Goal: Task Accomplishment & Management: Manage account settings

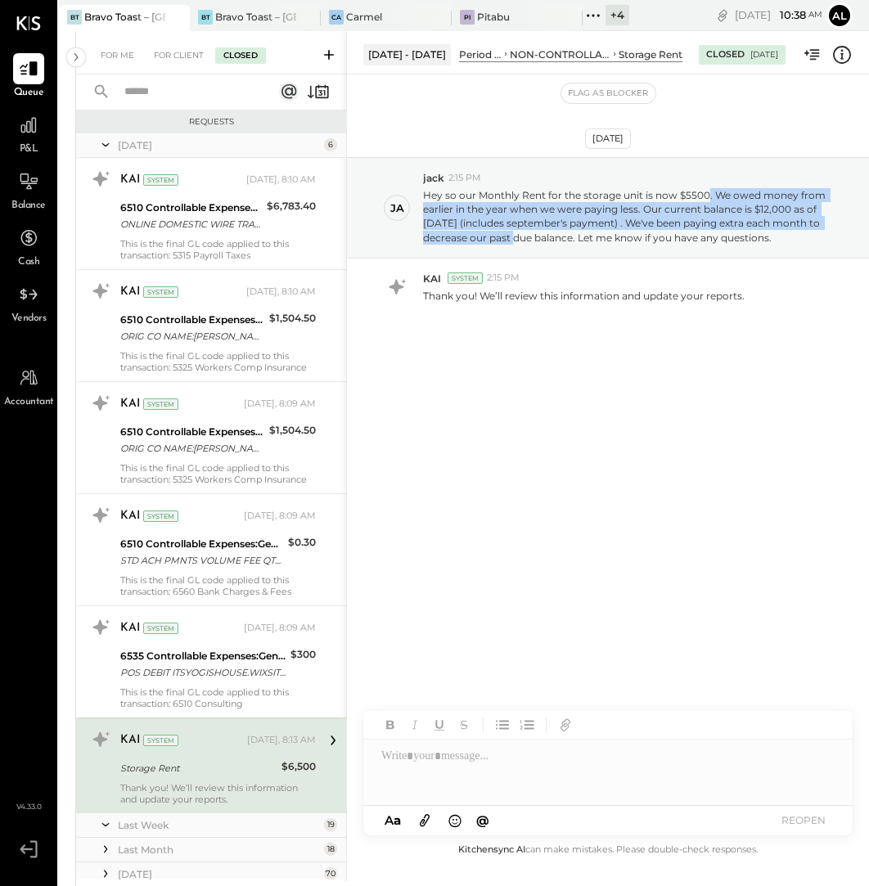
scroll to position [209, 0]
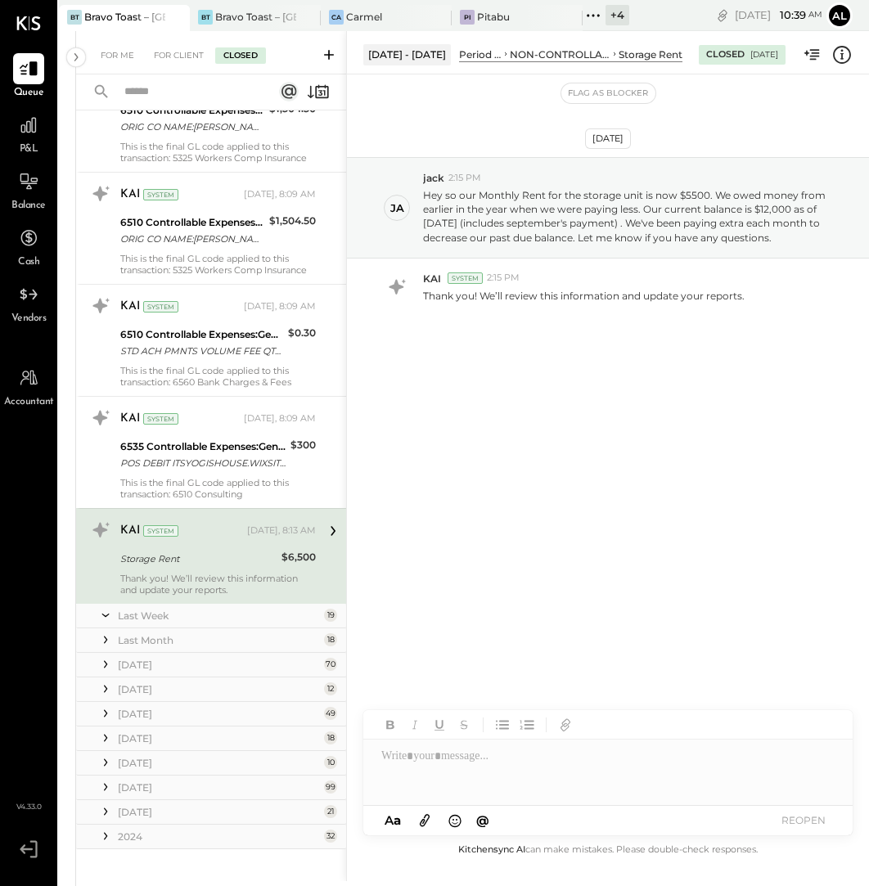
click at [488, 764] on div at bounding box center [607, 772] width 489 height 65
paste div
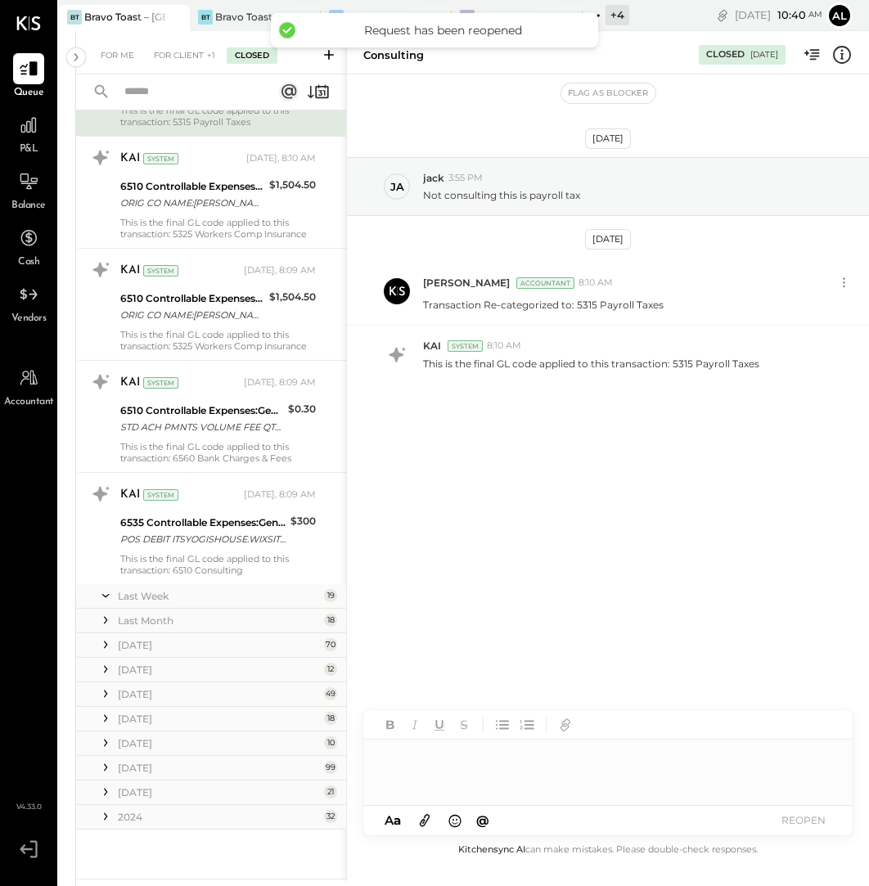
scroll to position [132, 0]
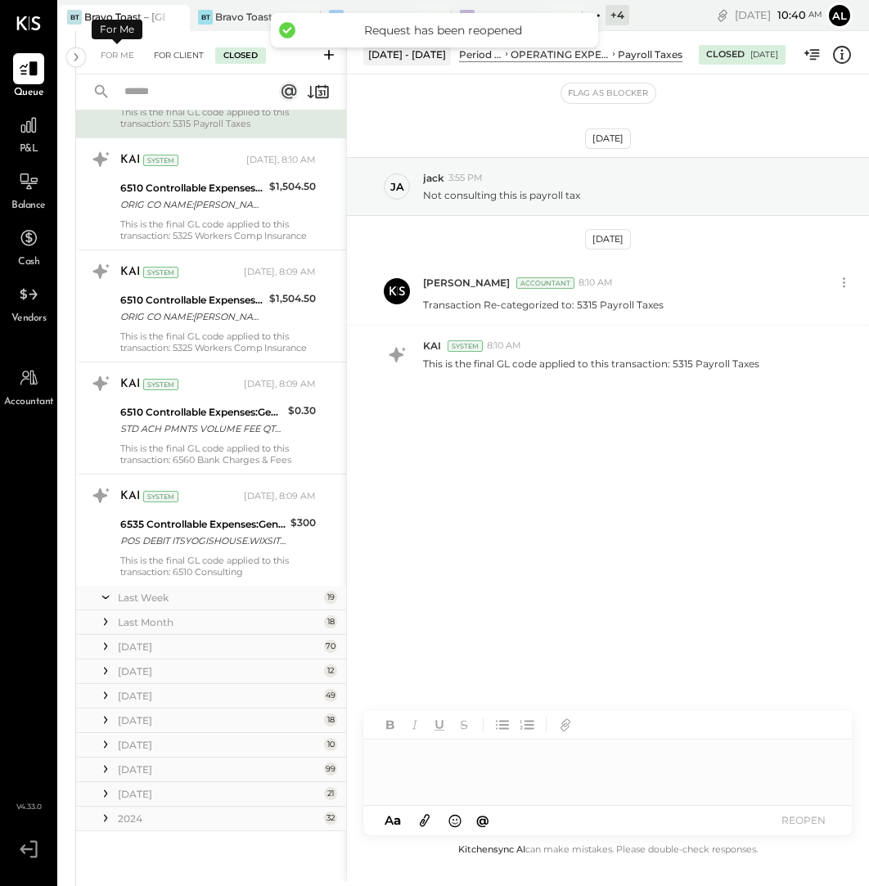
click at [183, 59] on div "For Client" at bounding box center [179, 55] width 66 height 16
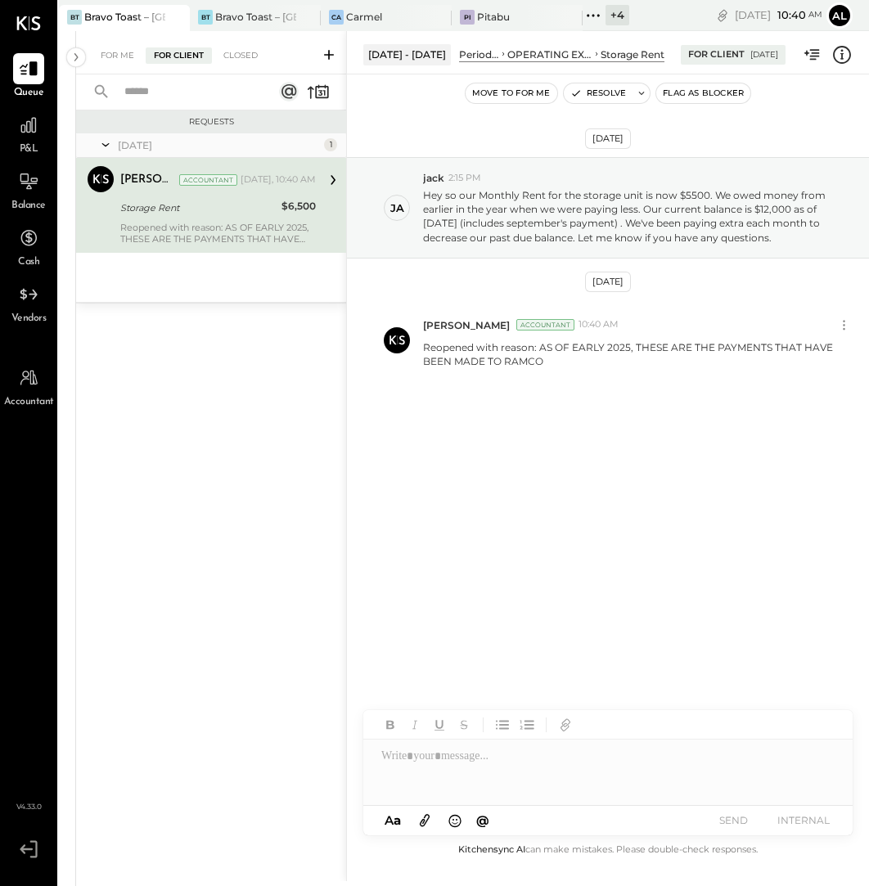
click at [486, 770] on div at bounding box center [608, 772] width 490 height 65
click at [425, 821] on icon at bounding box center [425, 820] width 18 height 19
click at [547, 706] on div at bounding box center [608, 710] width 490 height 65
drag, startPoint x: 540, startPoint y: 346, endPoint x: 545, endPoint y: 362, distance: 16.3
click at [545, 362] on p "Reopened with reason: AS OF EARLY 2025, THESE ARE THE PAYMENTS THAT HAVE BEEN M…" at bounding box center [629, 354] width 412 height 28
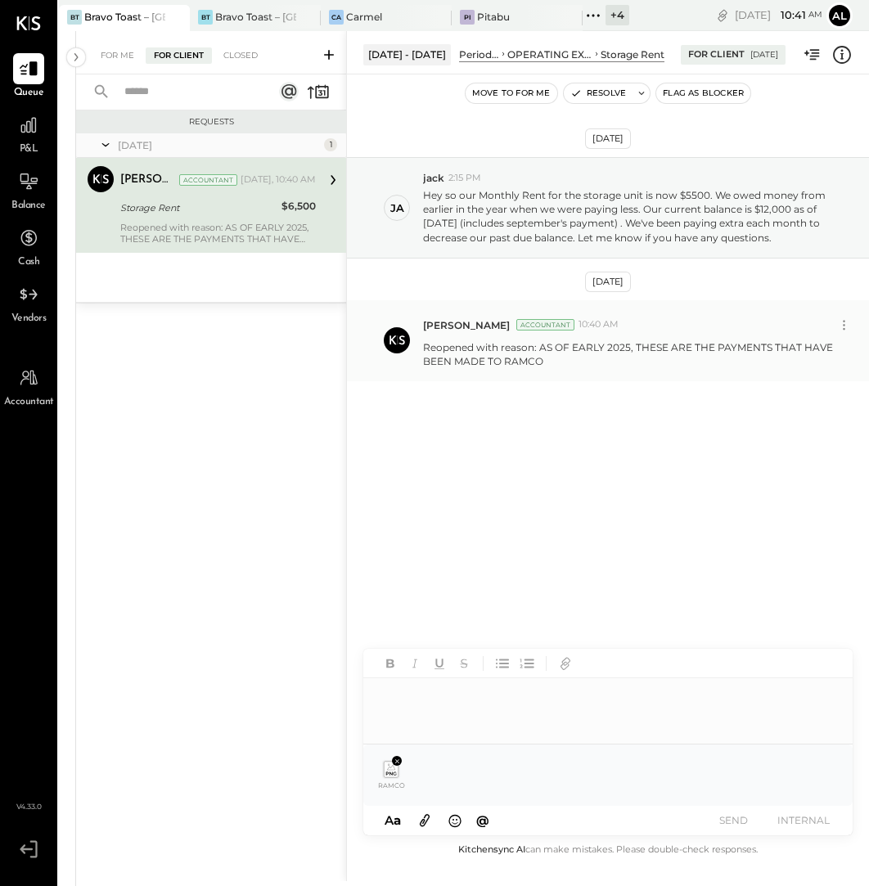
copy p "AS OF EARLY 2025, THESE ARE THE PAYMENTS THAT HAVE BEEN MADE TO RAMCO"
click at [425, 704] on div at bounding box center [592, 711] width 423 height 16
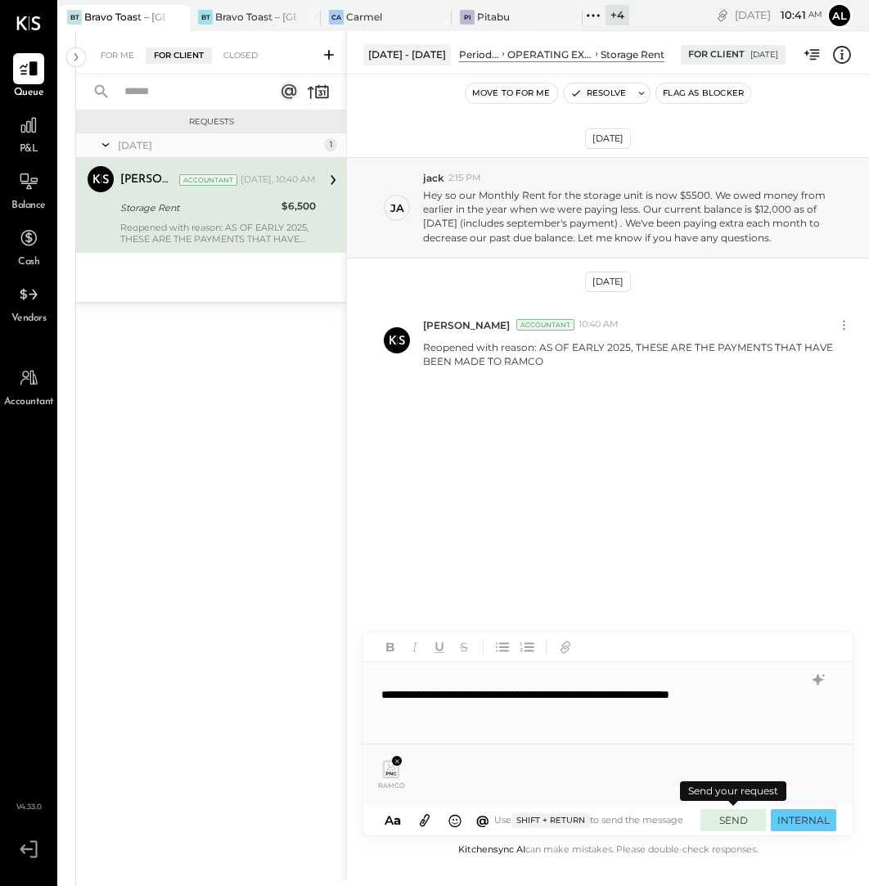
click at [726, 817] on button "SEND" at bounding box center [732, 820] width 65 height 22
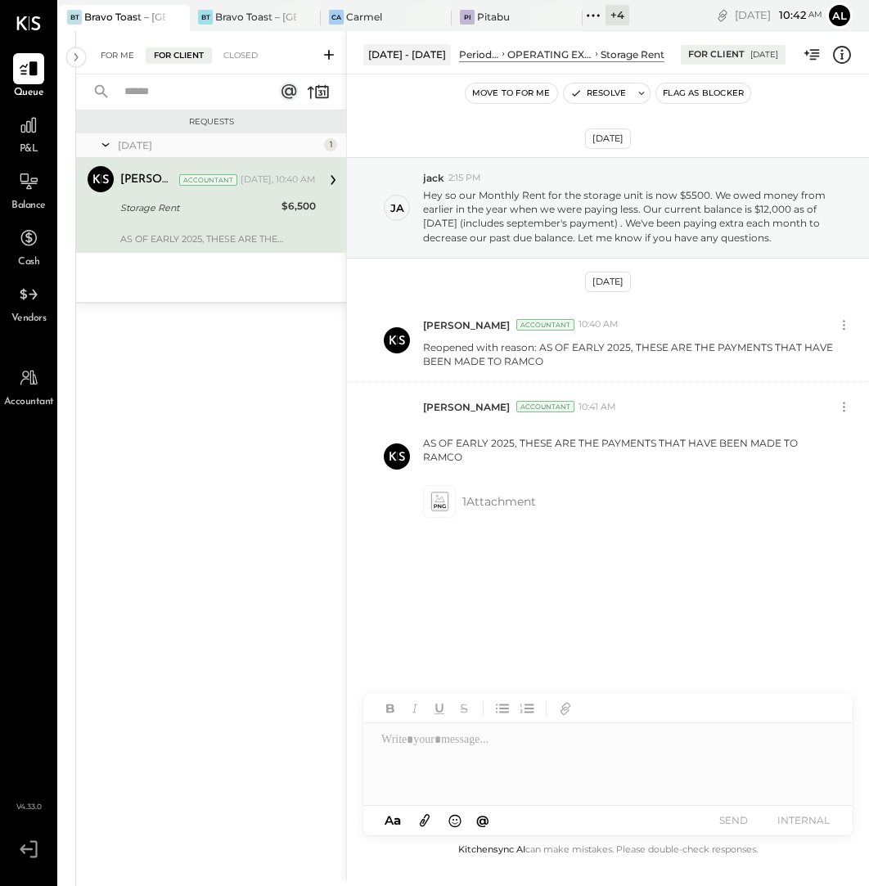
click at [109, 57] on div "For Me" at bounding box center [117, 55] width 50 height 16
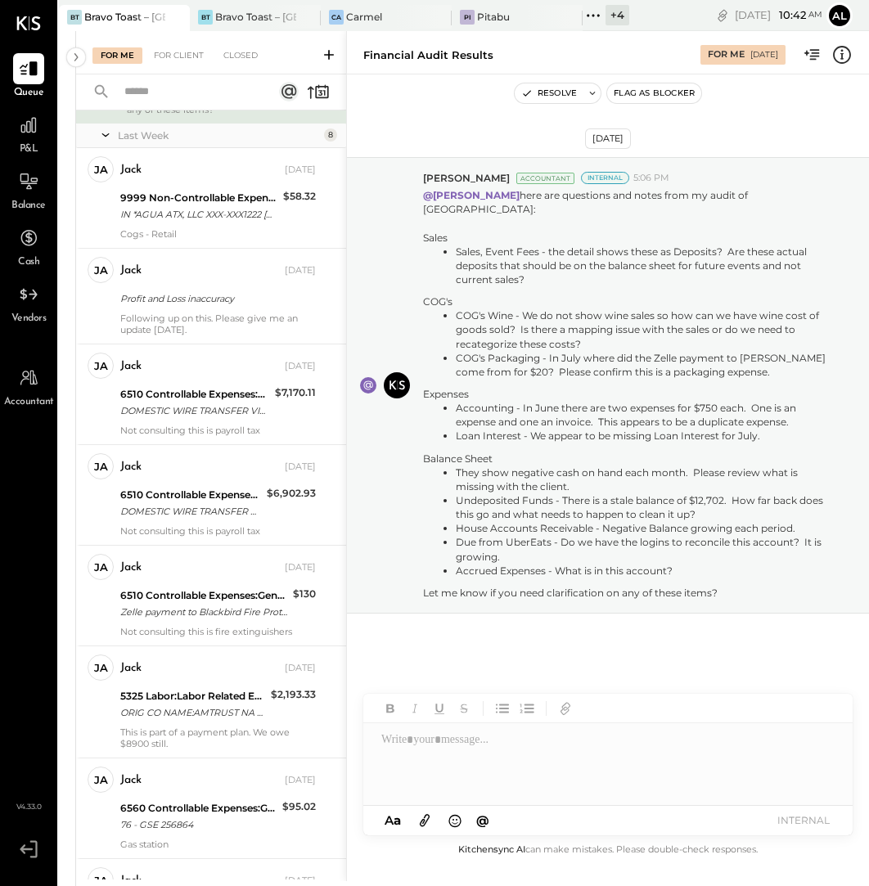
scroll to position [666, 0]
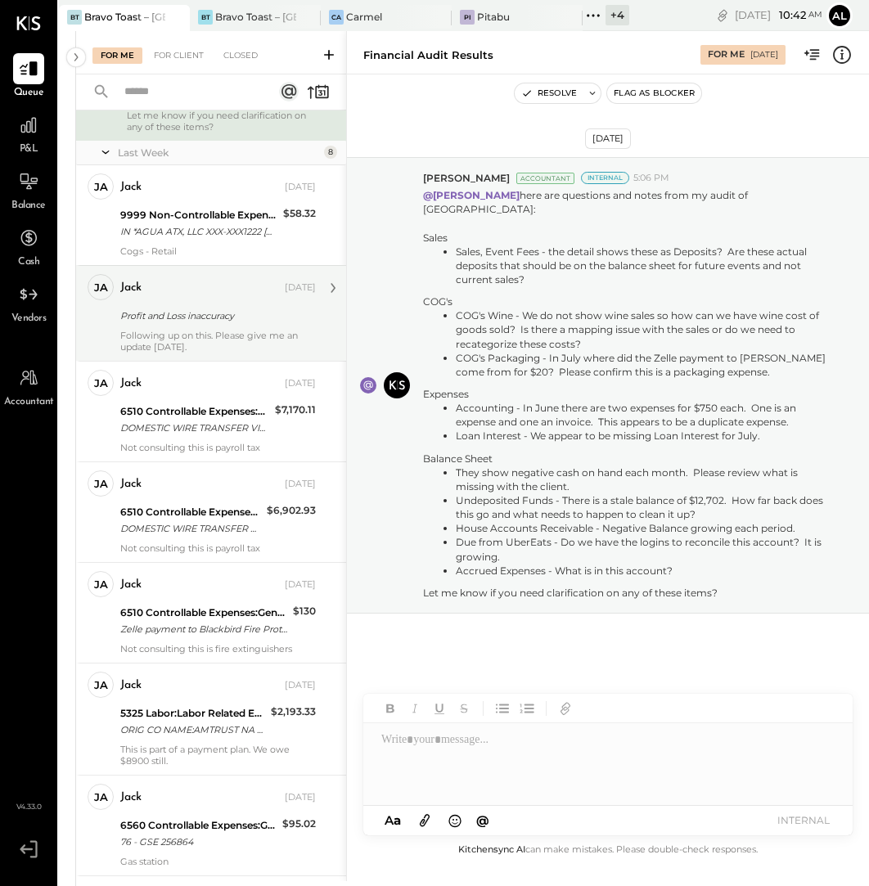
click at [206, 281] on div "[PERSON_NAME] Owner [PERSON_NAME] [DATE] Profit and Loss inaccuracy Following u…" at bounding box center [211, 313] width 270 height 96
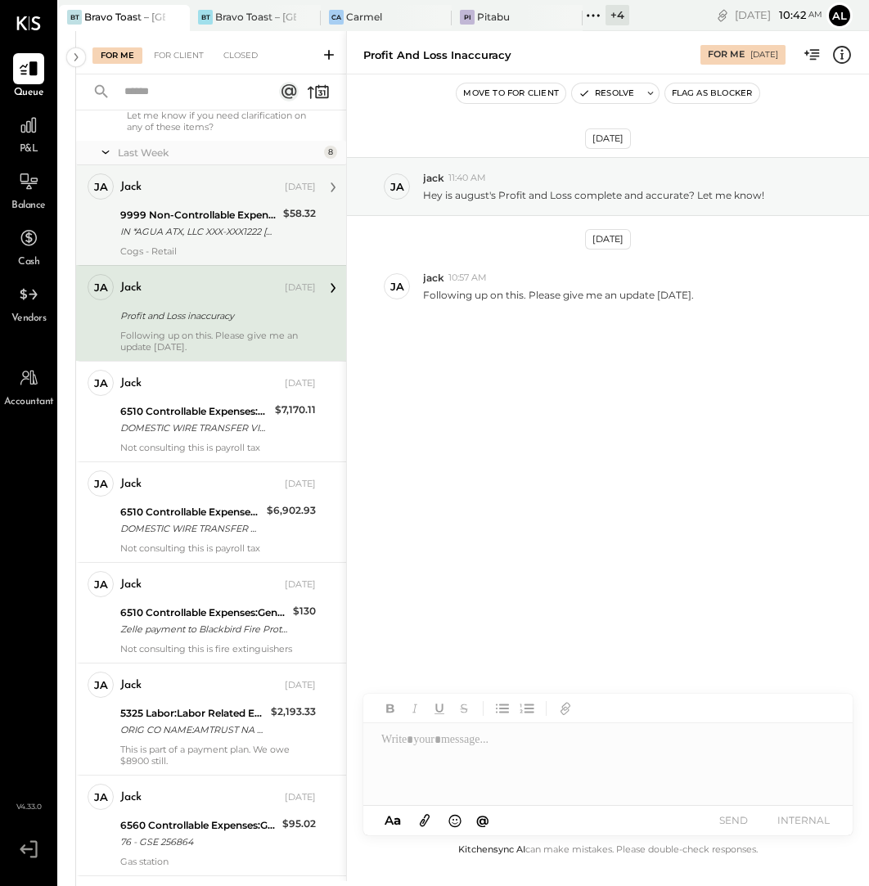
click at [210, 240] on div "IN *AGUA ATX, LLC XXX-XXX1222 [GEOGRAPHIC_DATA] 08/29" at bounding box center [199, 231] width 158 height 16
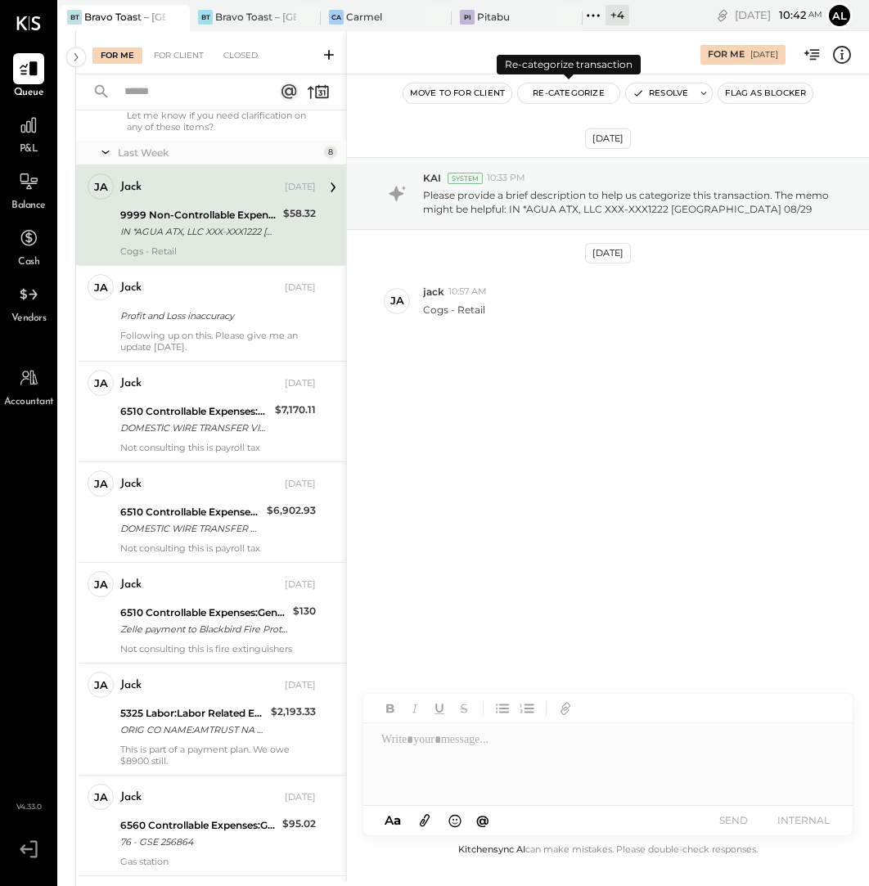
click at [584, 94] on button "Re-Categorize" at bounding box center [568, 93] width 101 height 20
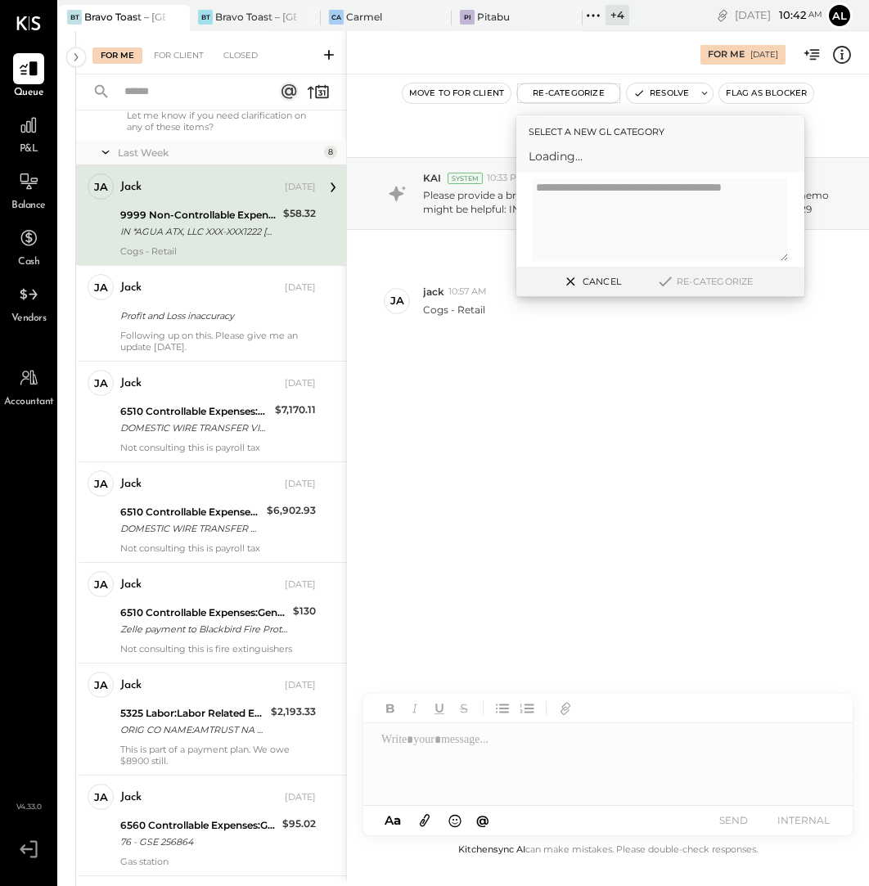
click at [695, 554] on div "[DATE] KAI System 10:33 PM Please provide a brief description to help us catego…" at bounding box center [608, 457] width 522 height 766
click at [623, 161] on div at bounding box center [645, 164] width 215 height 20
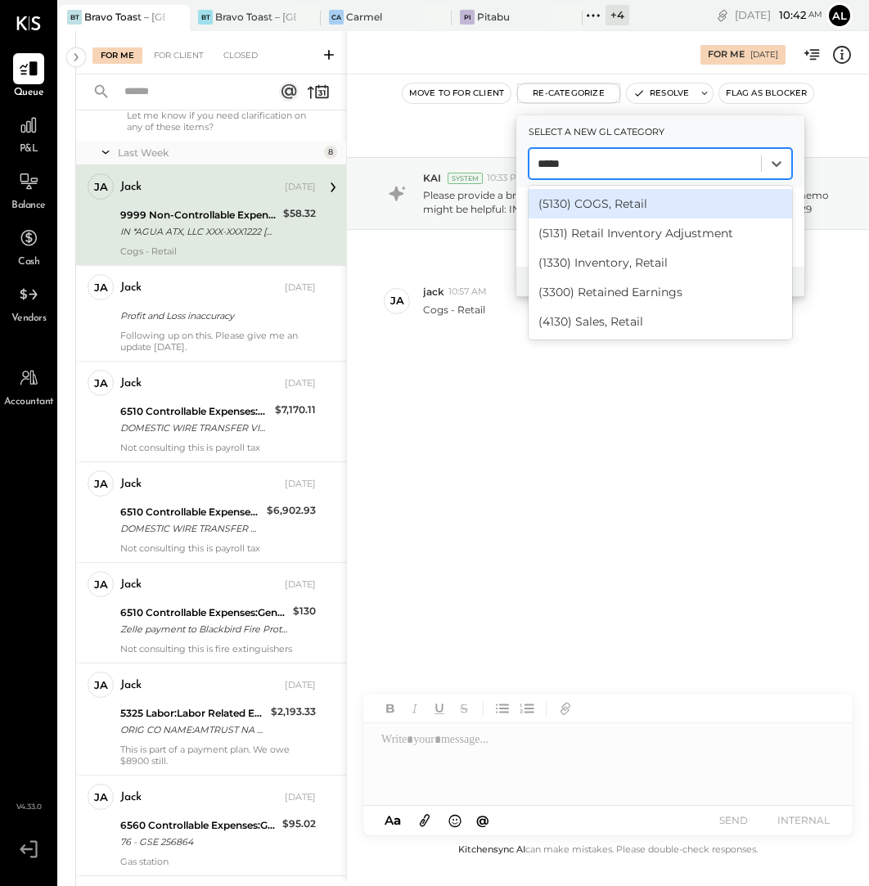
type input "******"
click at [630, 213] on div "(5130) COGS, Retail" at bounding box center [660, 203] width 263 height 29
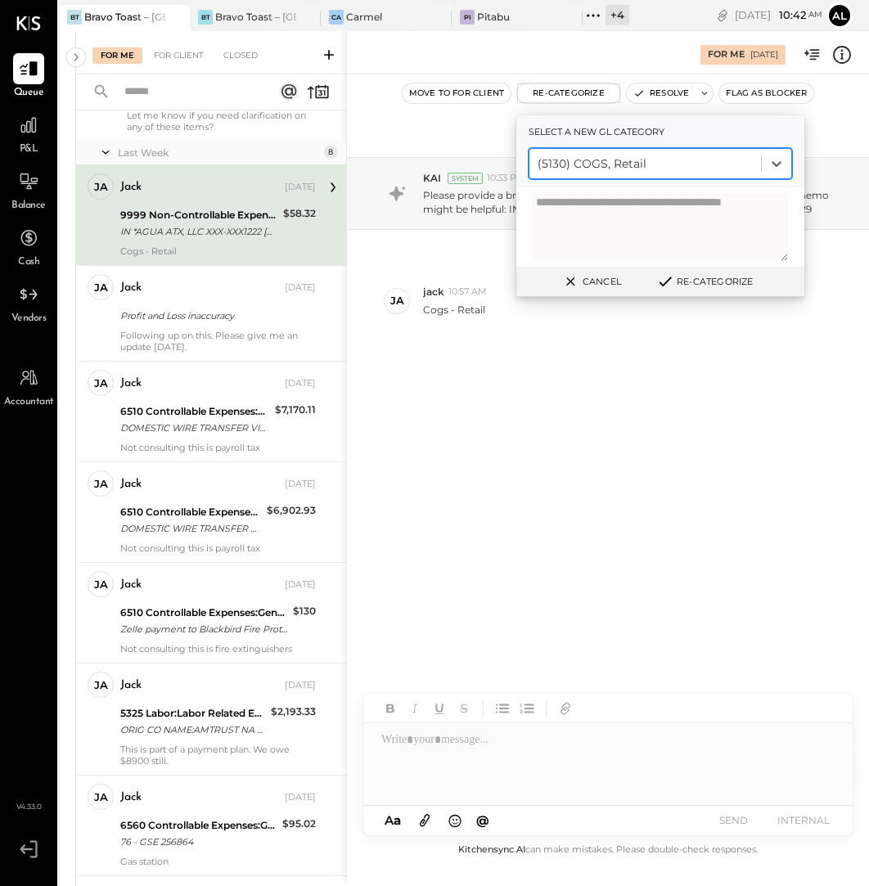
click at [700, 286] on button "Re-Categorize" at bounding box center [704, 282] width 108 height 20
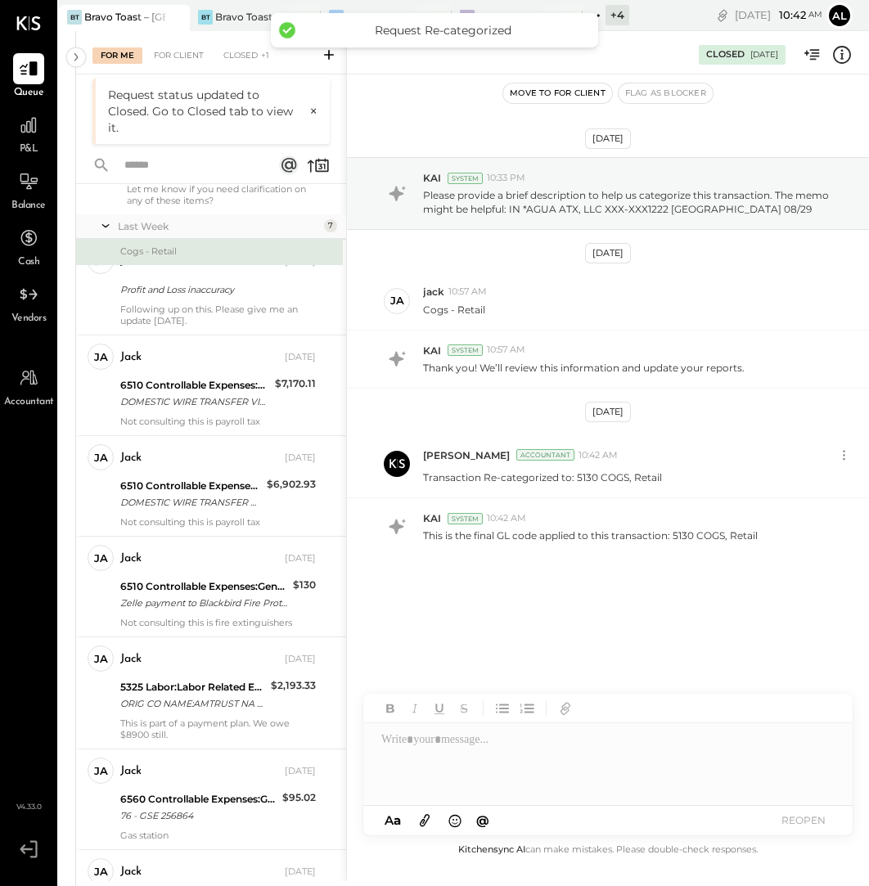
scroll to position [322, 0]
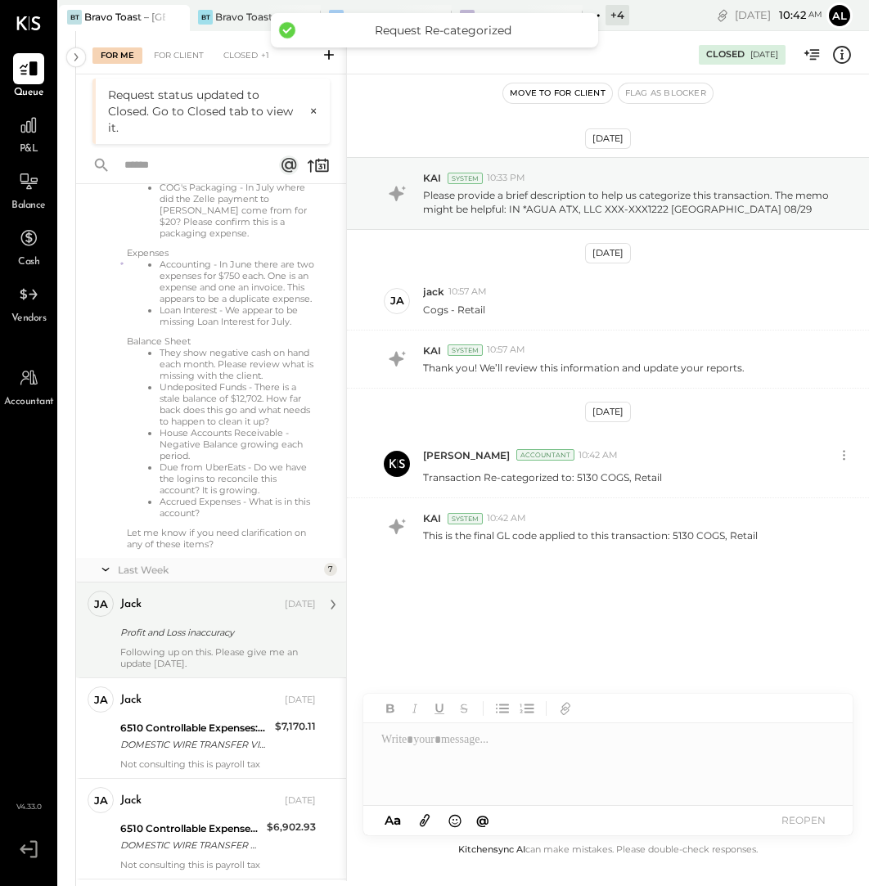
click at [150, 630] on div "jack [DATE] Profit and Loss inaccuracy Following up on this. Please give me an …" at bounding box center [218, 630] width 196 height 79
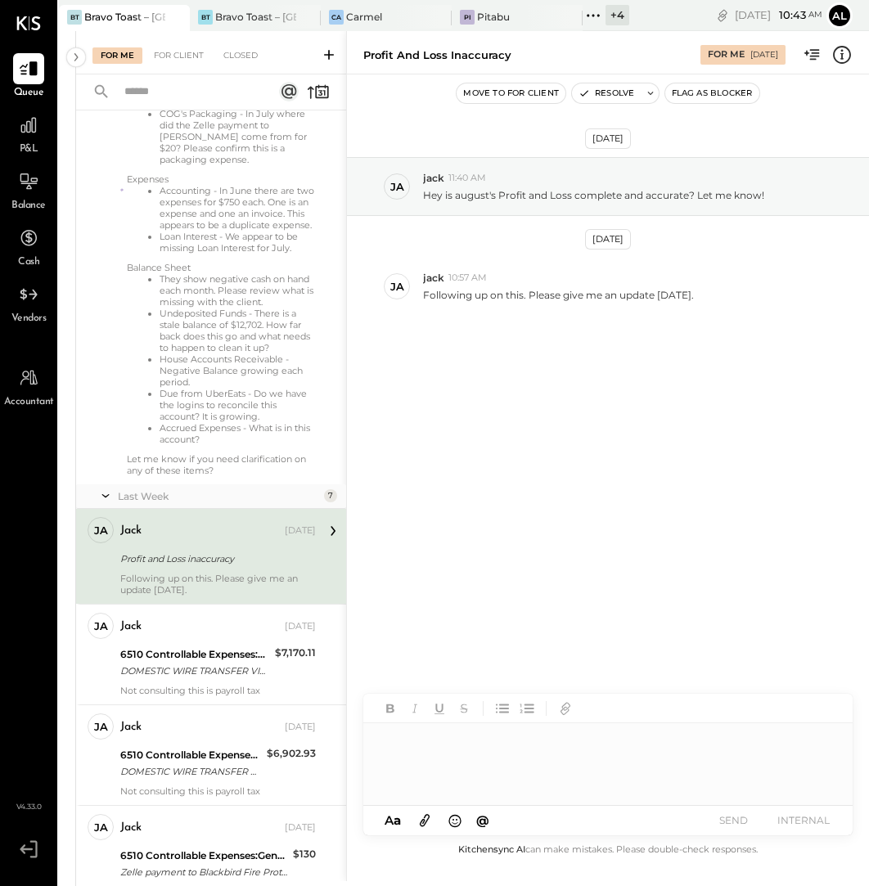
click at [497, 747] on div at bounding box center [608, 764] width 490 height 82
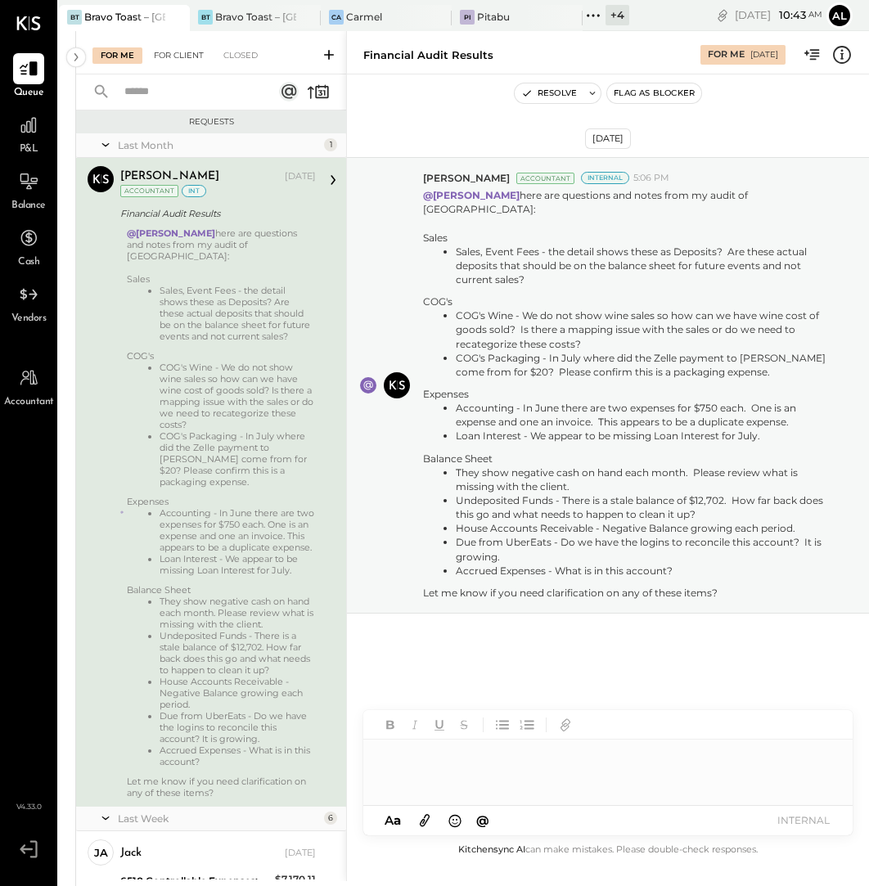
click at [198, 63] on div "For Client" at bounding box center [179, 55] width 66 height 16
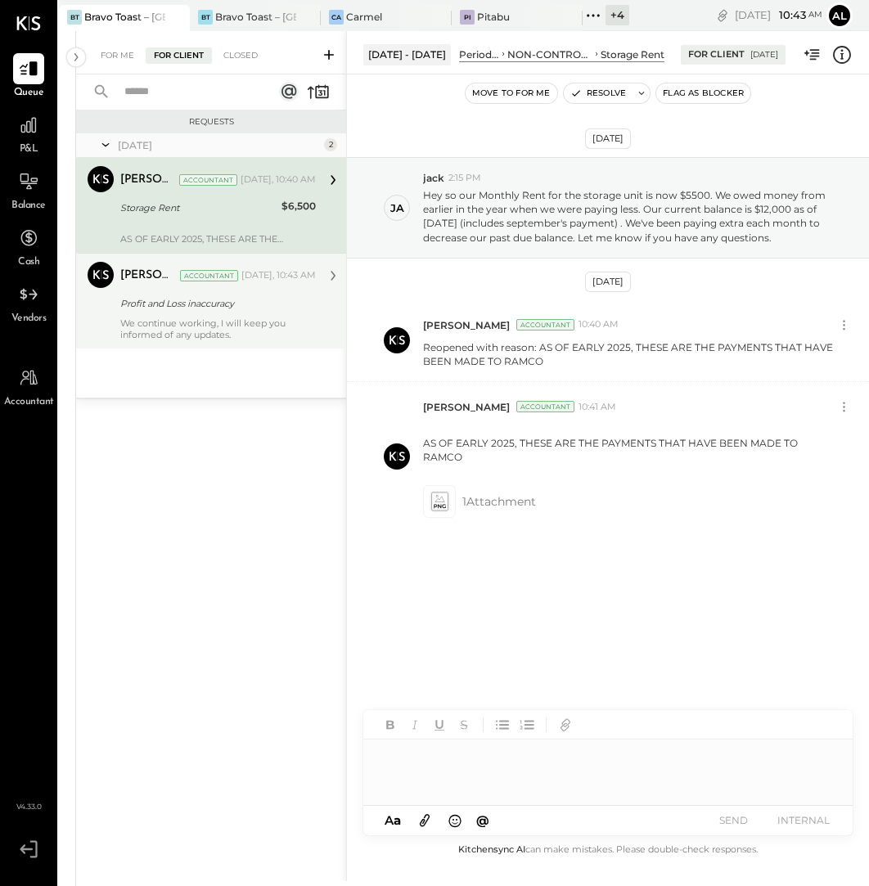
click at [153, 324] on div "We continue working, I will keep you informed of any updates." at bounding box center [218, 328] width 196 height 23
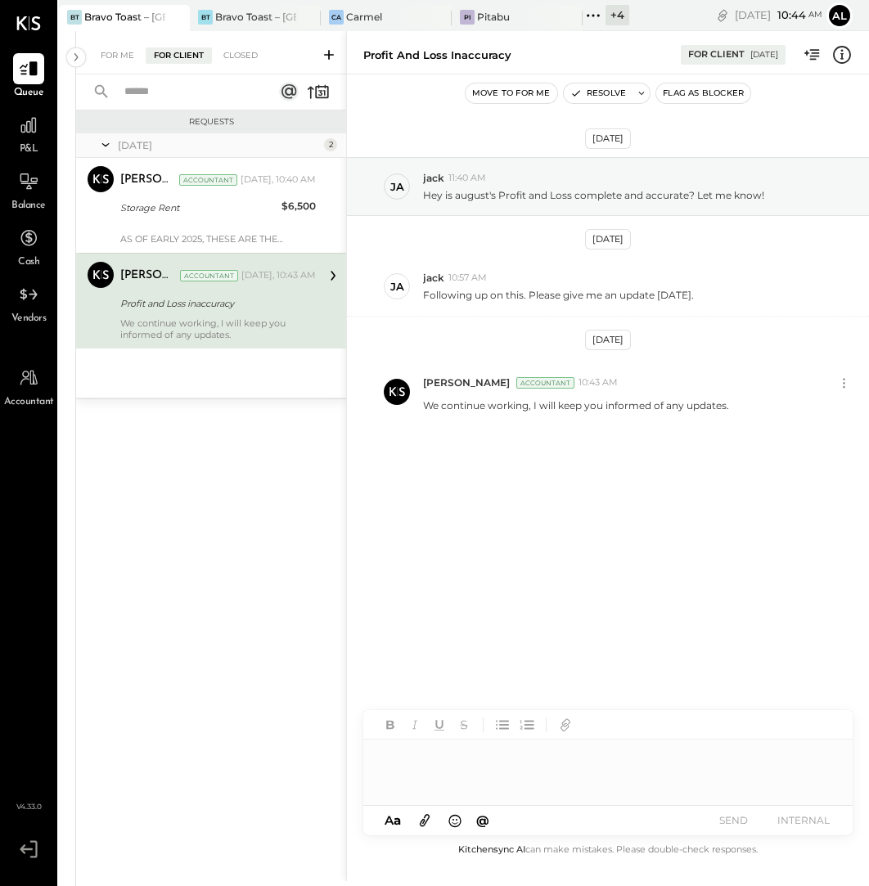
click at [456, 791] on div at bounding box center [608, 772] width 490 height 65
click at [479, 782] on div "******" at bounding box center [608, 772] width 490 height 65
click at [746, 819] on button "SEND" at bounding box center [732, 820] width 65 height 22
click at [123, 59] on div "For Me" at bounding box center [117, 55] width 50 height 16
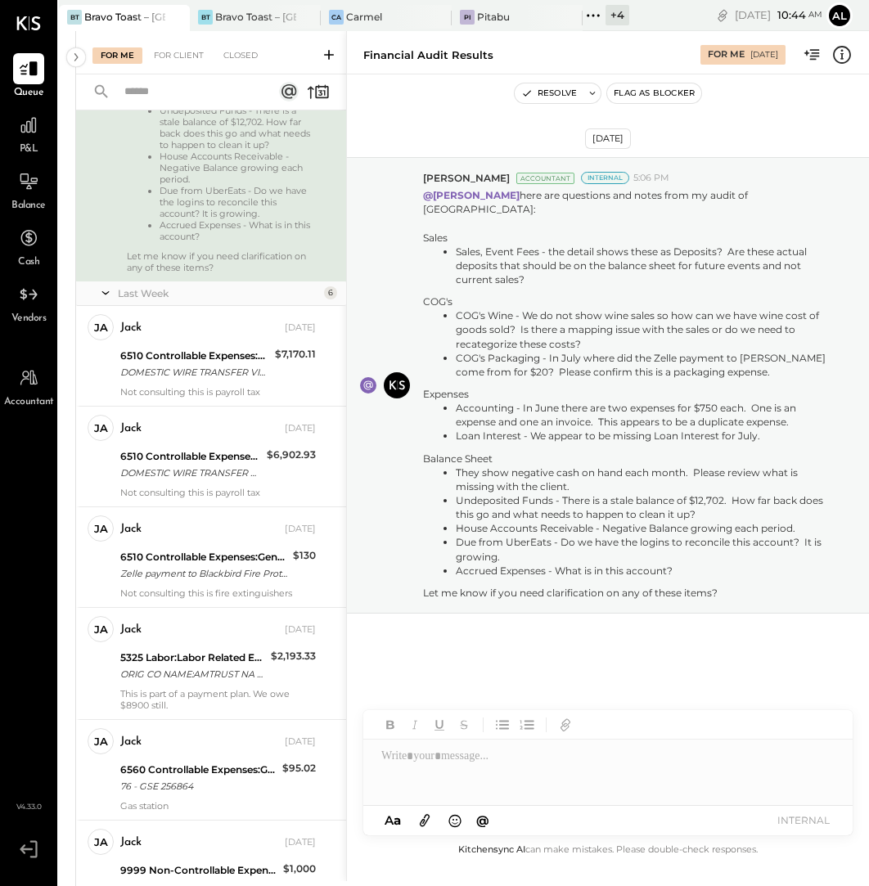
scroll to position [553, 0]
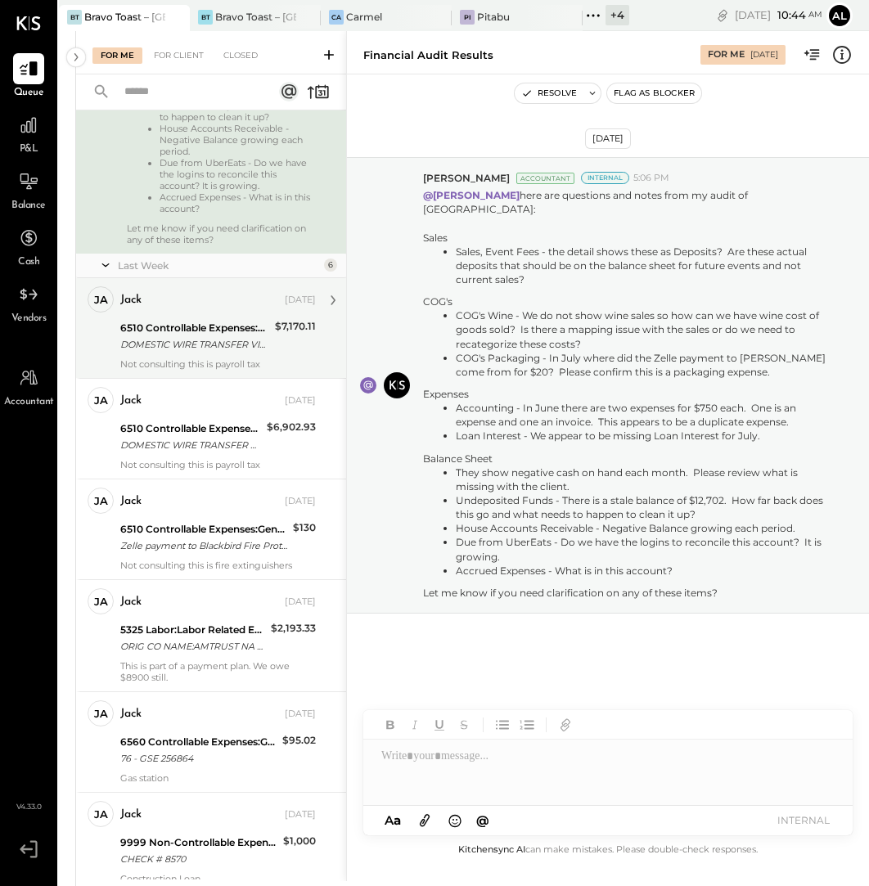
click at [195, 308] on div "jack" at bounding box center [200, 300] width 161 height 16
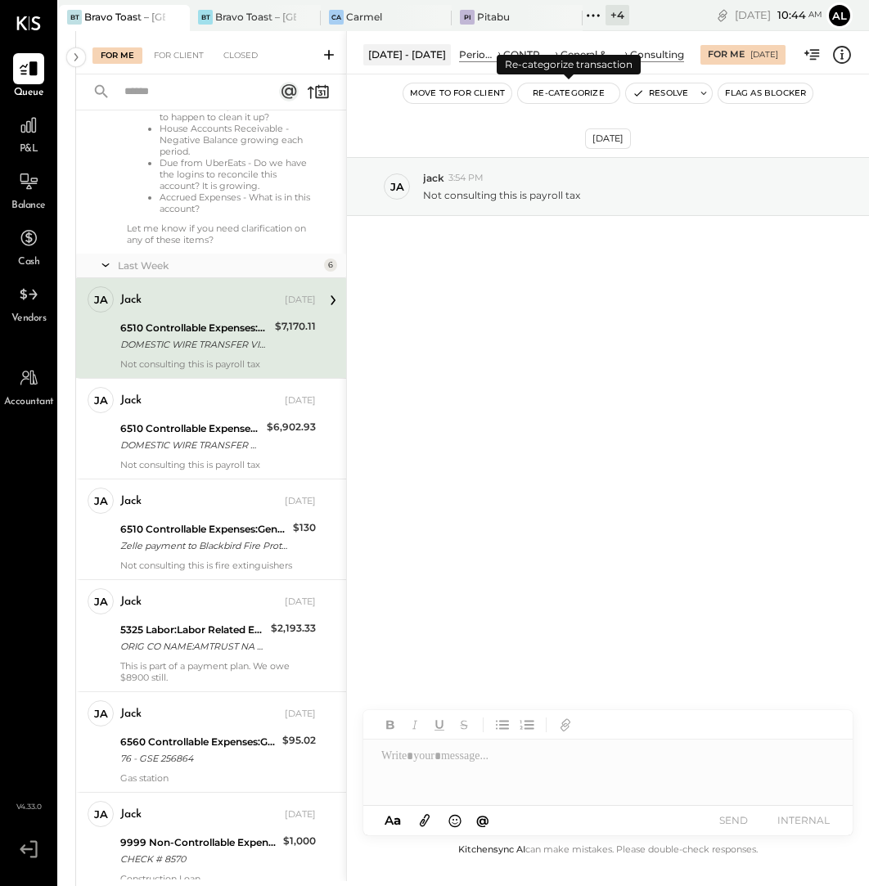
click at [593, 96] on button "Re-Categorize" at bounding box center [568, 93] width 101 height 20
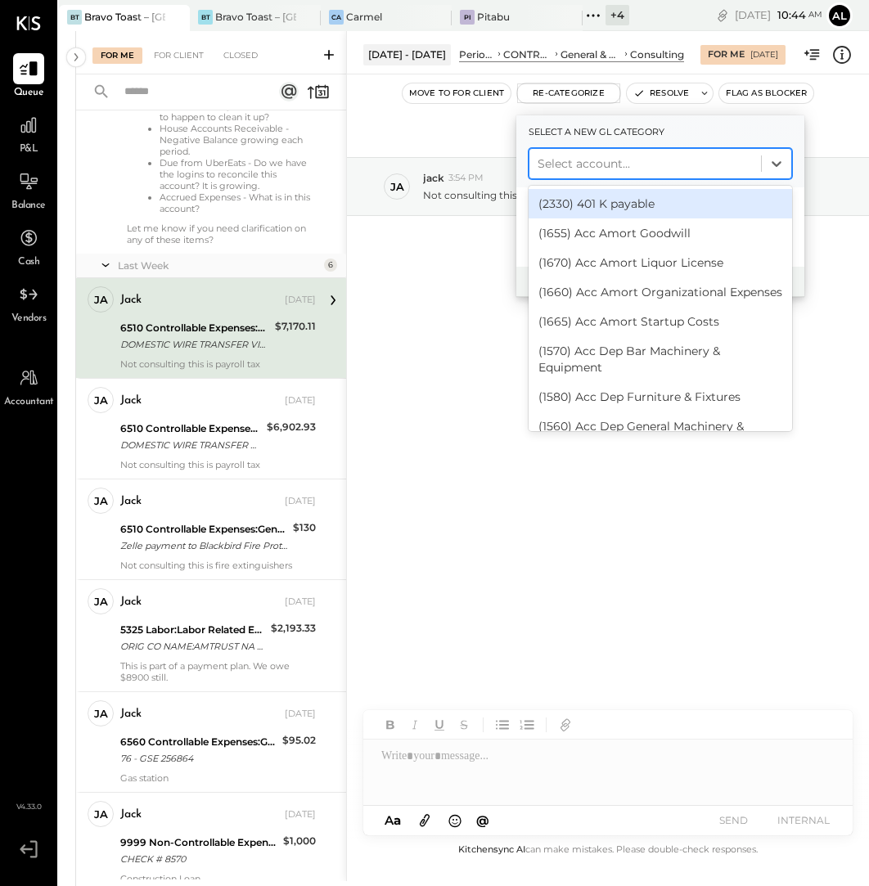
click at [628, 163] on div at bounding box center [645, 164] width 215 height 20
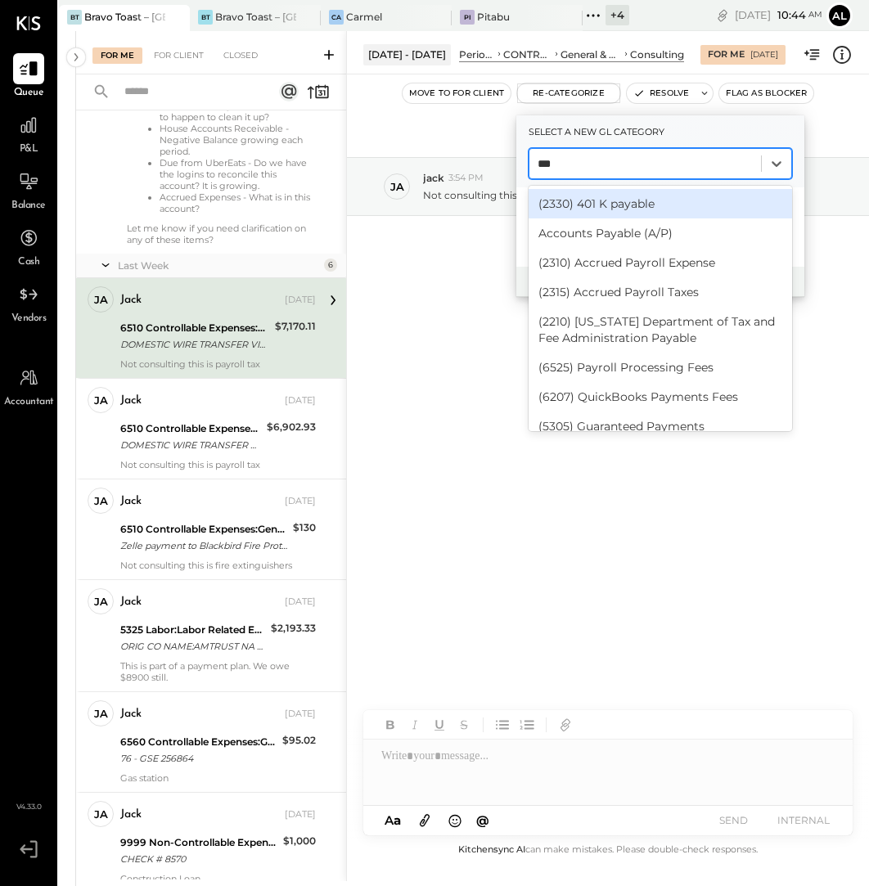
type input "****"
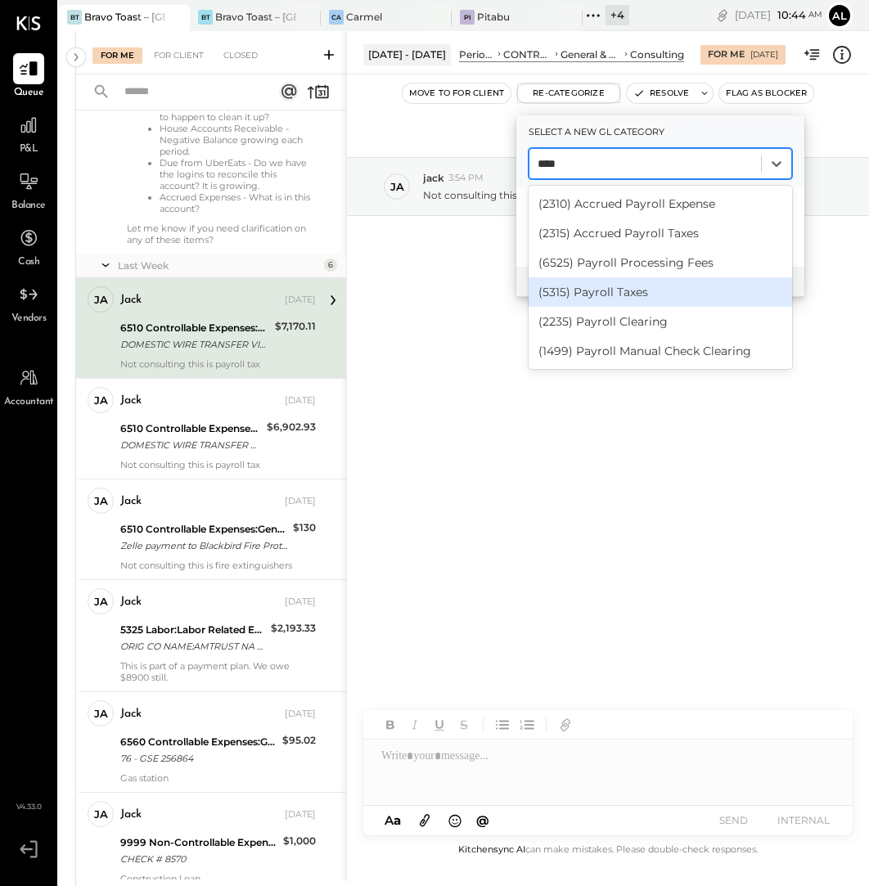
click at [629, 290] on div "(5315) Payroll Taxes" at bounding box center [660, 291] width 263 height 29
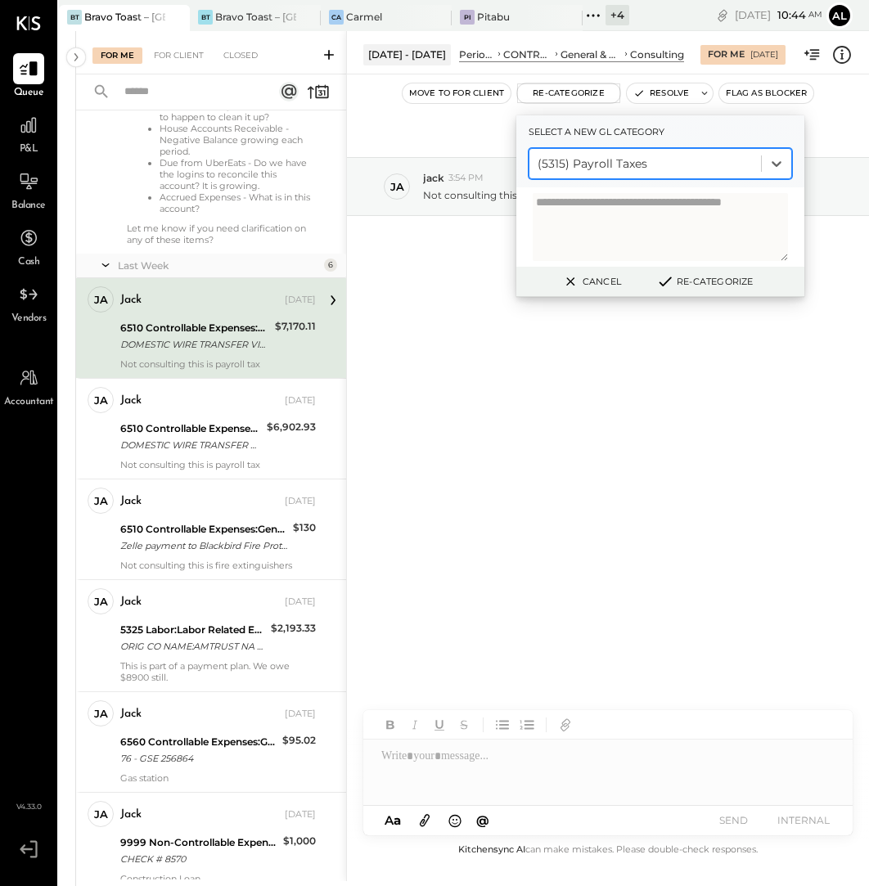
click at [693, 285] on button "Re-Categorize" at bounding box center [704, 282] width 108 height 20
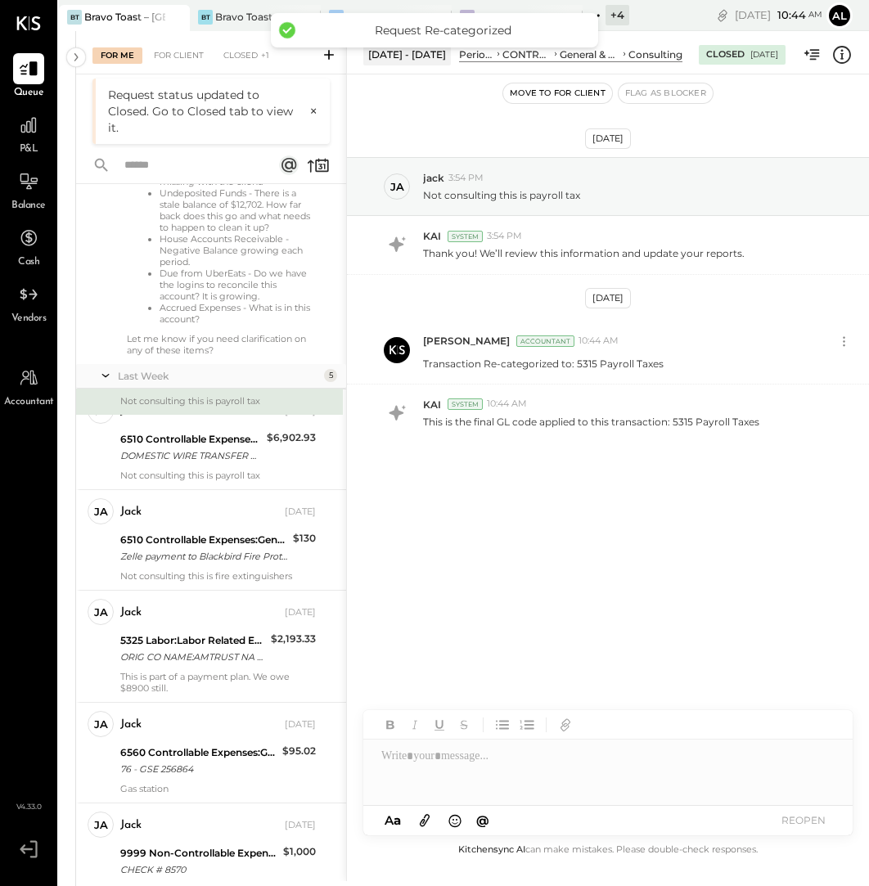
scroll to position [322, 0]
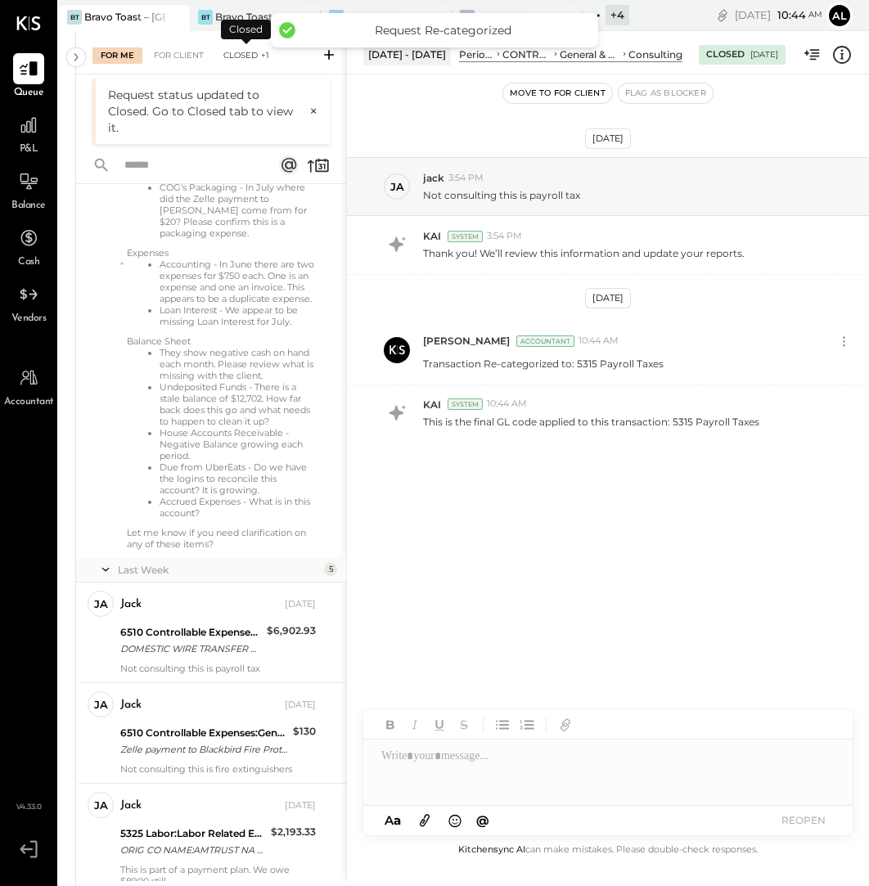
click at [248, 56] on div "Closed +1" at bounding box center [246, 55] width 62 height 16
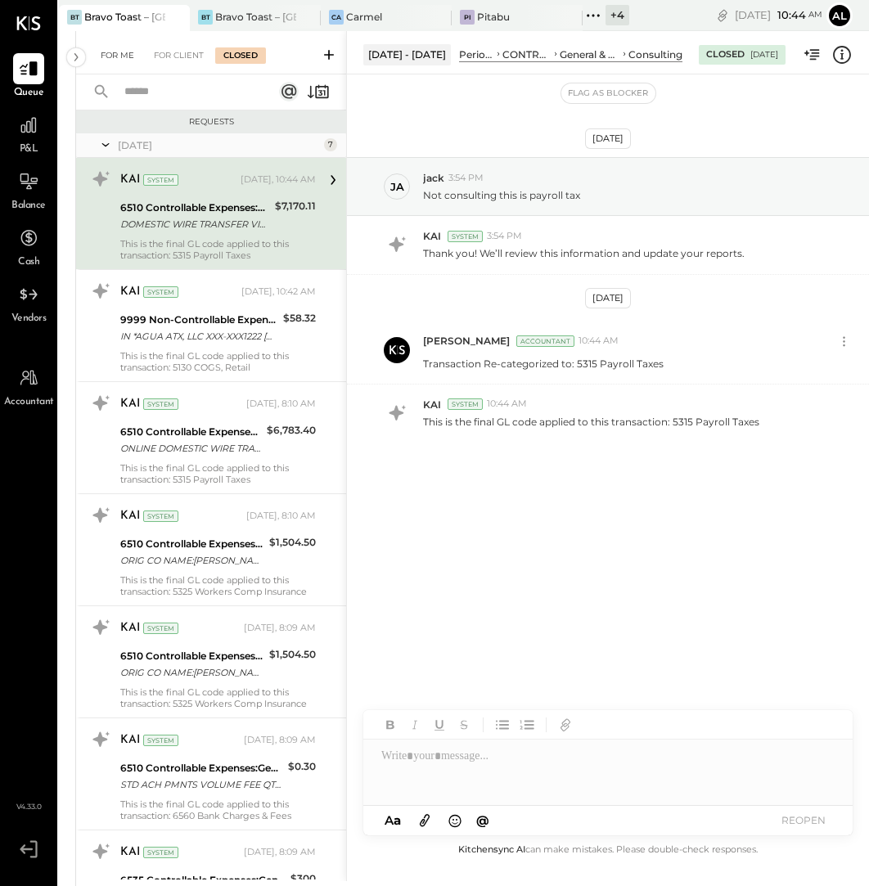
click at [110, 59] on div "For Me" at bounding box center [117, 55] width 50 height 16
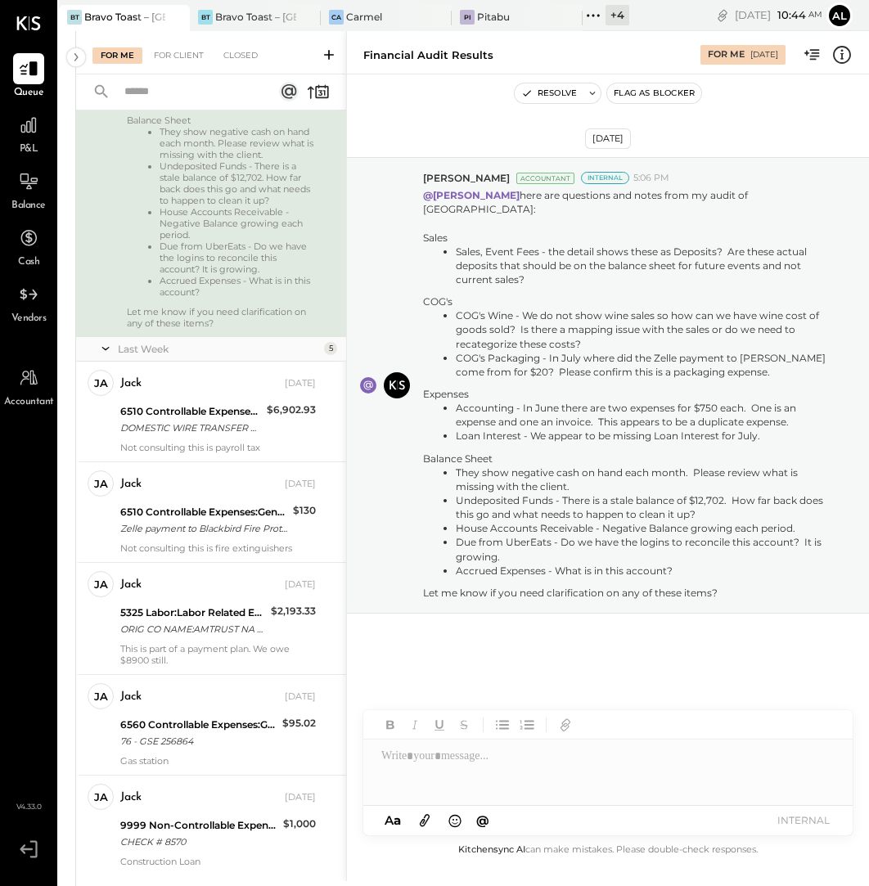
scroll to position [525, 0]
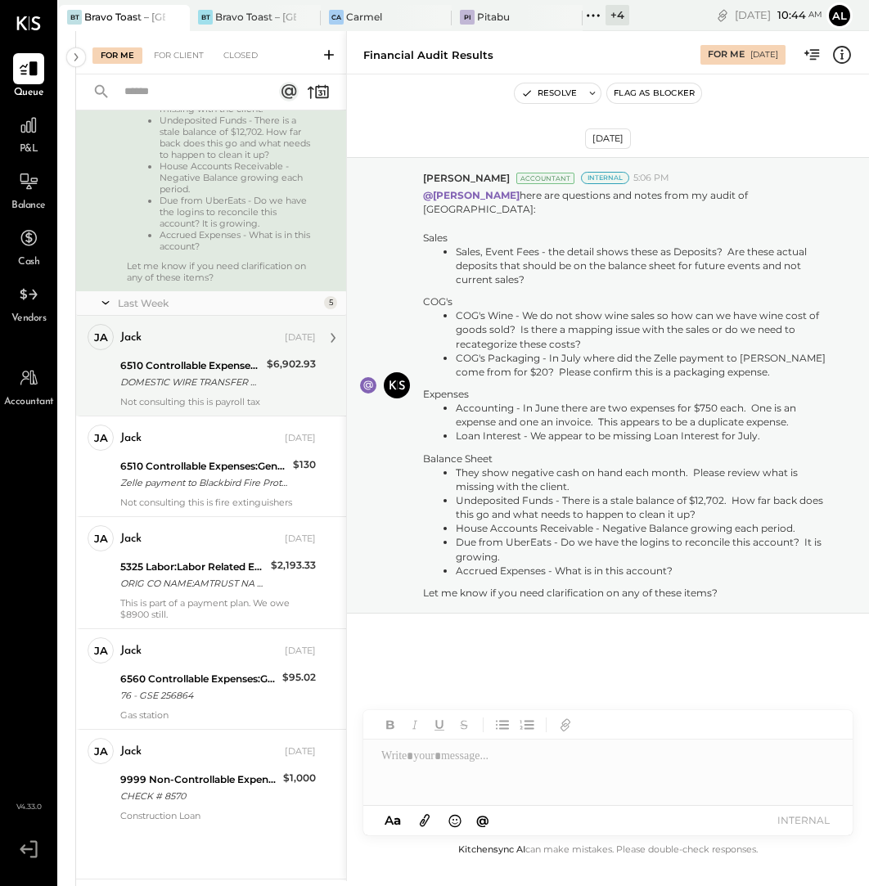
click at [211, 367] on div "6510 Controllable Expenses:General & Administrative Expenses:Consulting" at bounding box center [191, 366] width 142 height 16
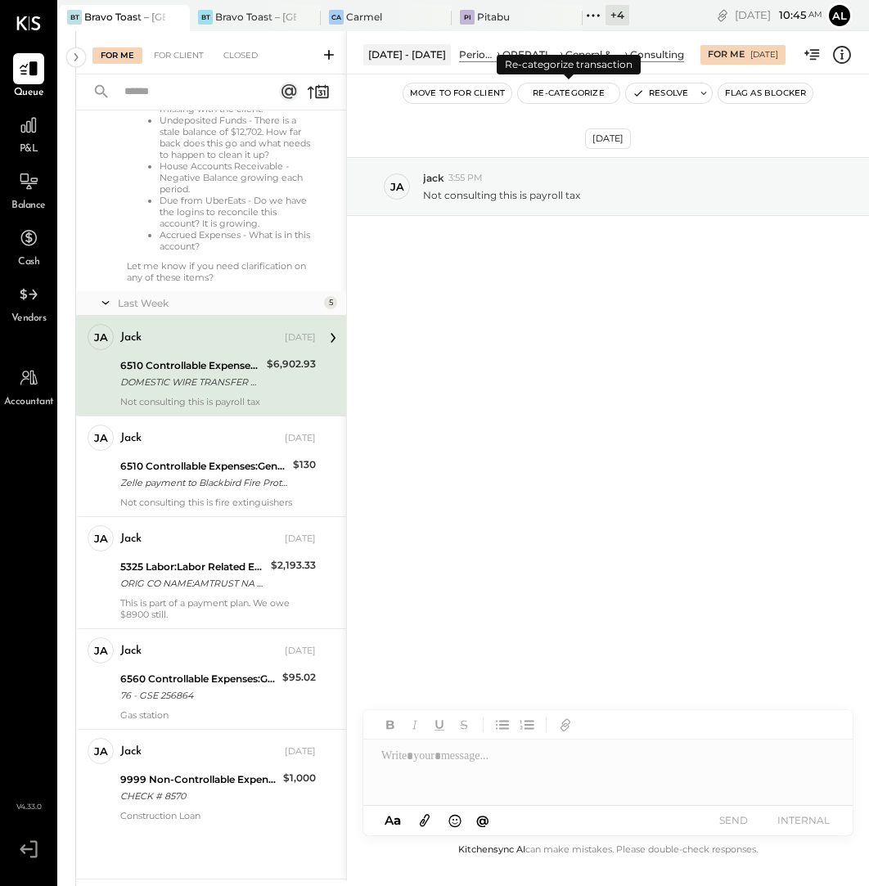
click at [575, 97] on button "Re-Categorize" at bounding box center [568, 93] width 101 height 20
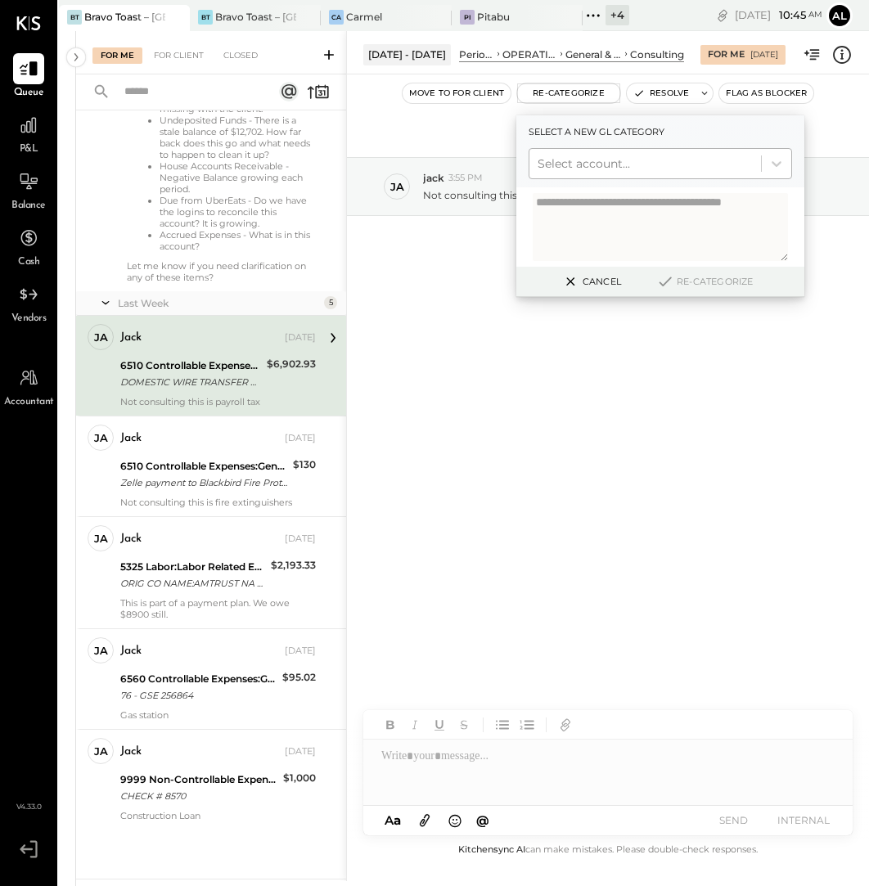
click at [610, 165] on div at bounding box center [645, 164] width 215 height 20
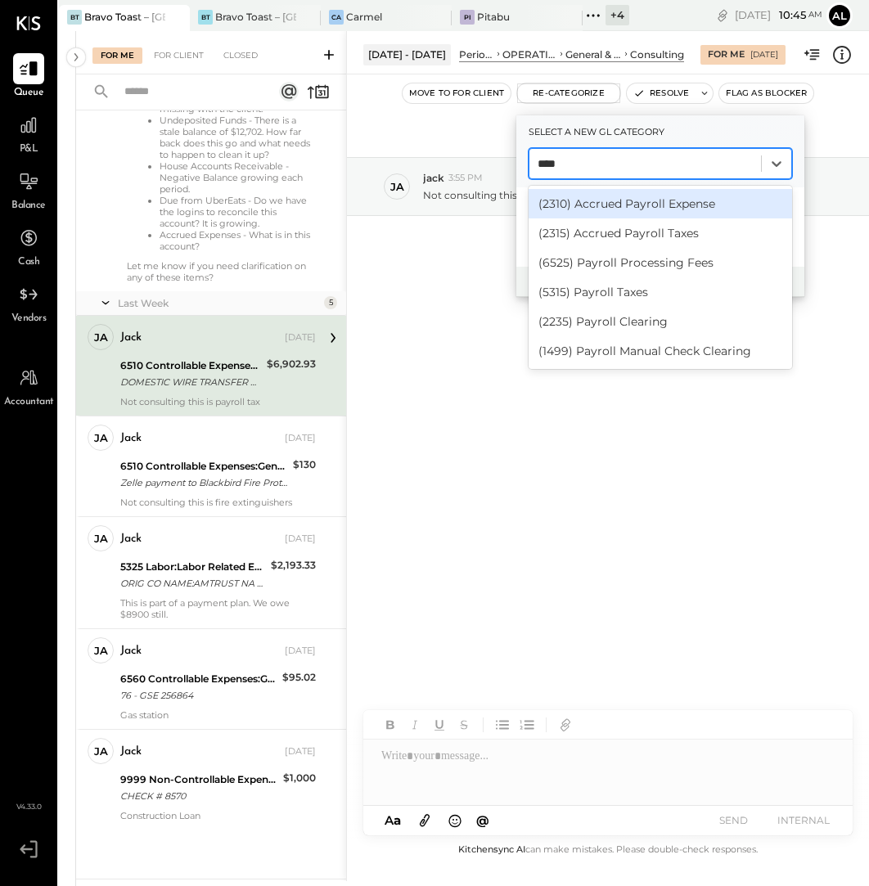
type input "*****"
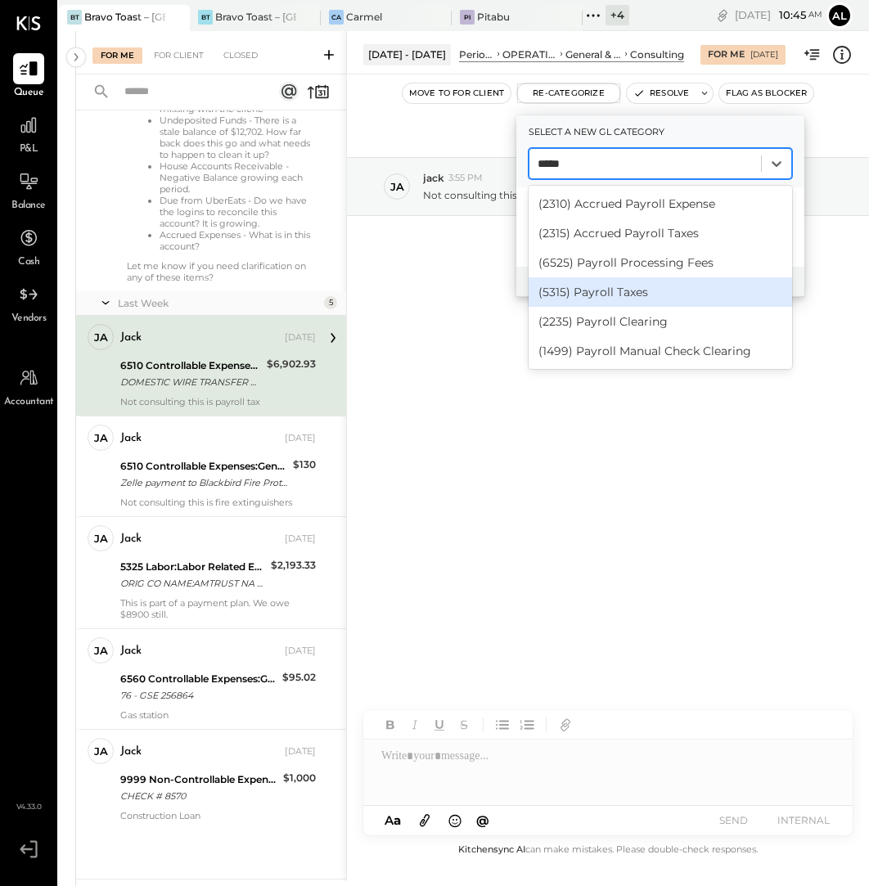
click at [628, 288] on div "(5315) Payroll Taxes" at bounding box center [660, 291] width 263 height 29
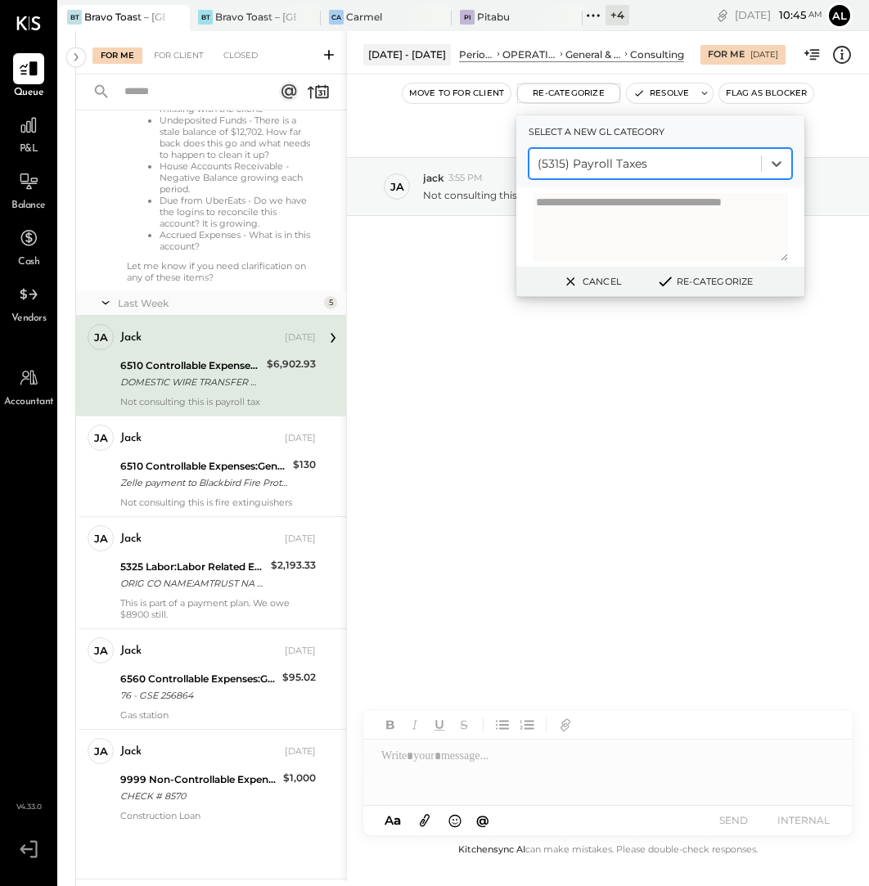
click at [709, 282] on button "Re-Categorize" at bounding box center [704, 282] width 108 height 20
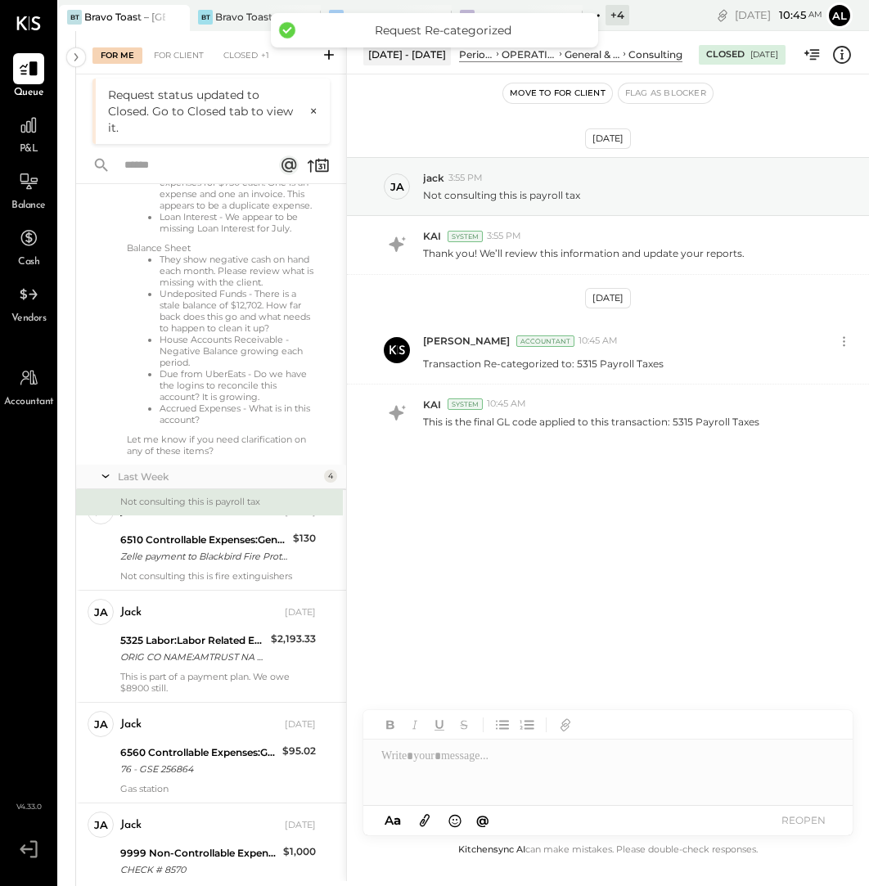
scroll to position [322, 0]
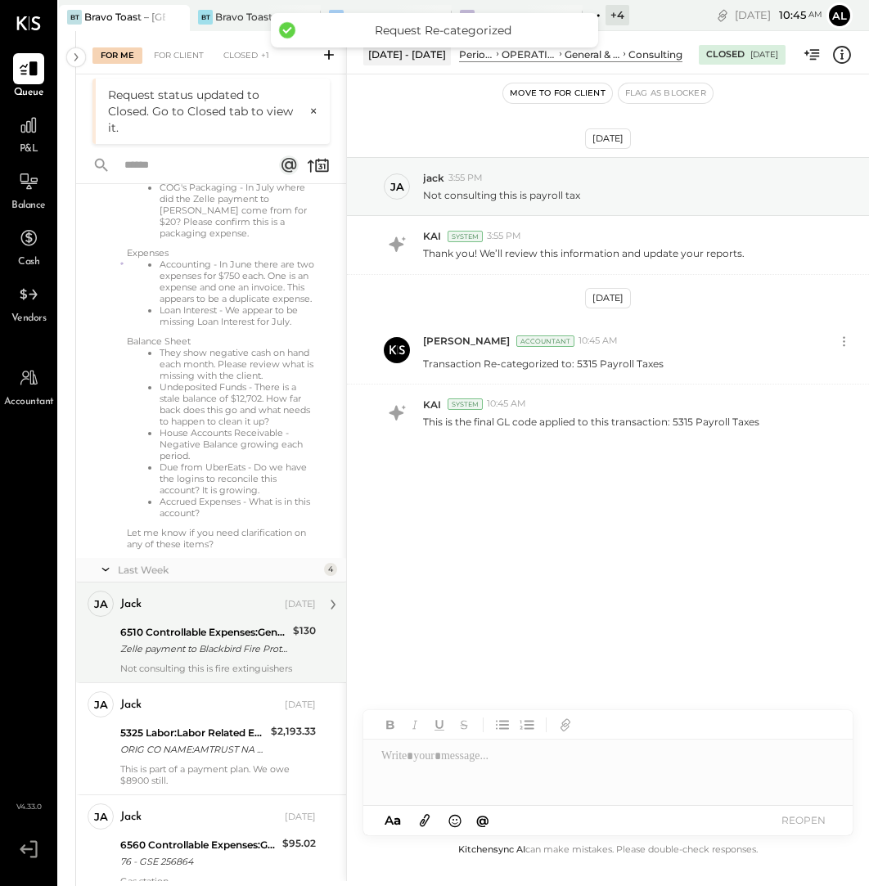
click at [195, 657] on div "Zelle payment to Blackbird Fire Protection XXXXXXX4192" at bounding box center [204, 649] width 168 height 16
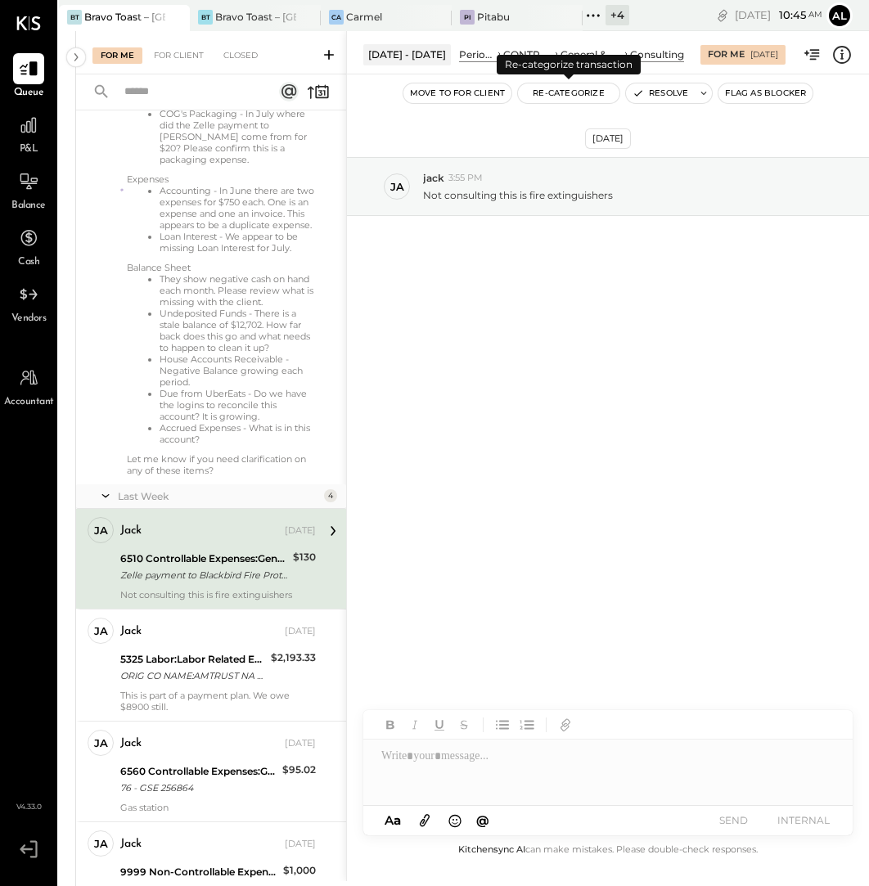
click at [576, 89] on button "Re-Categorize" at bounding box center [568, 93] width 101 height 20
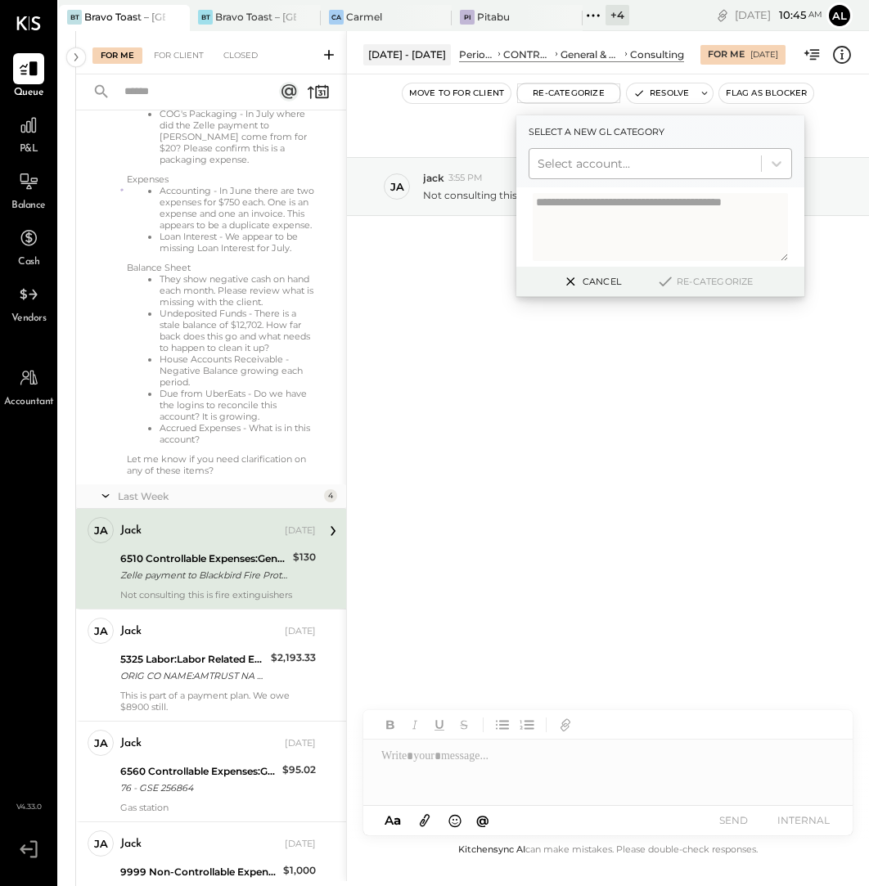
click at [602, 159] on div at bounding box center [645, 164] width 215 height 20
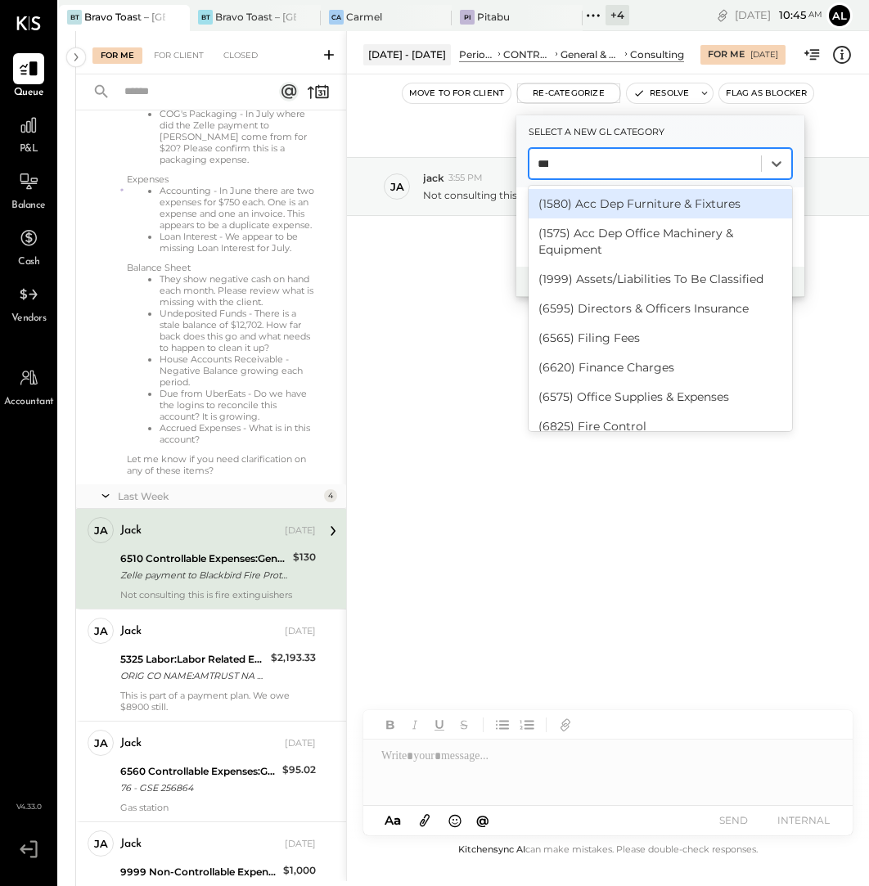
type input "****"
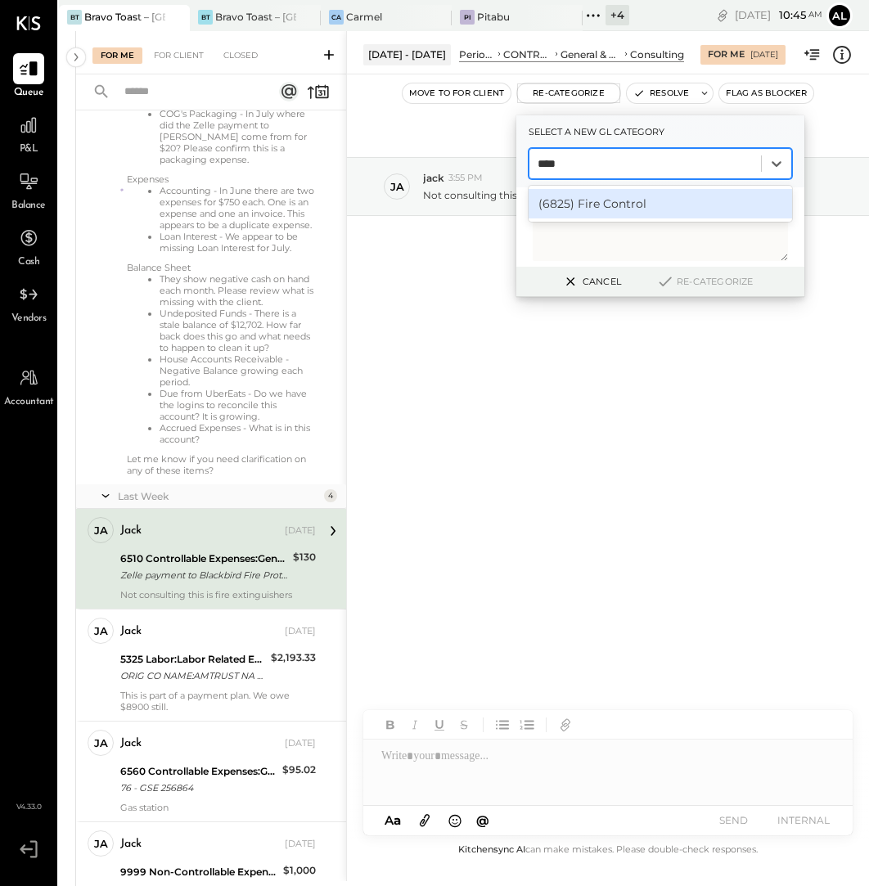
click at [655, 200] on div "(6825) Fire Control" at bounding box center [660, 203] width 263 height 29
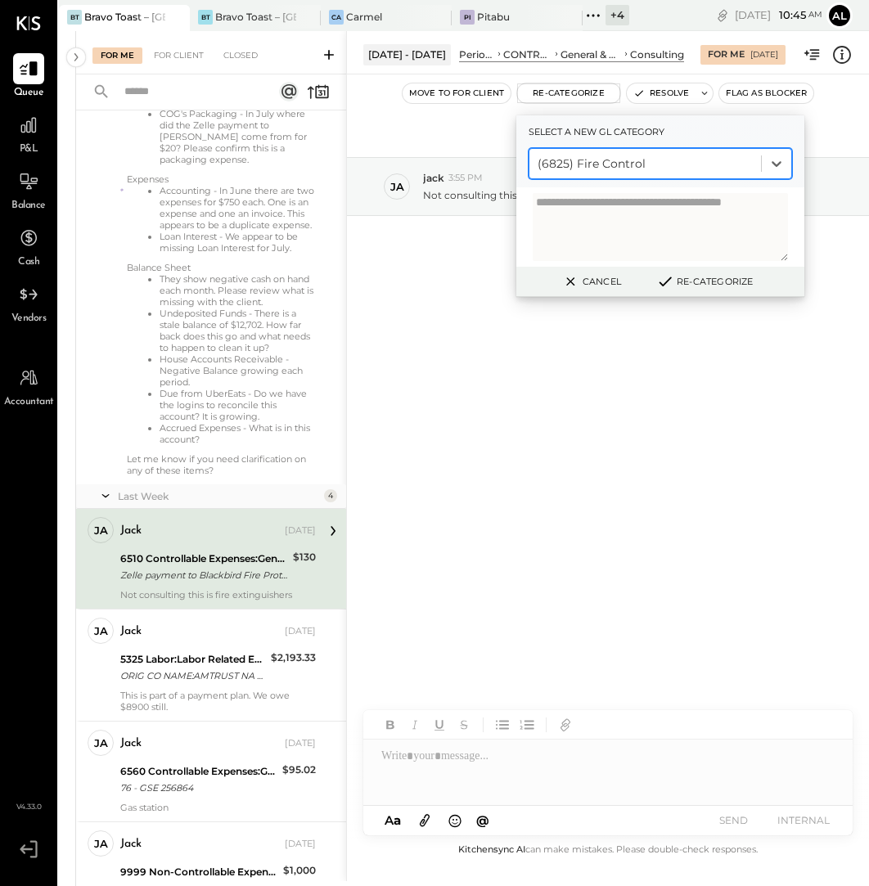
click at [700, 288] on button "Re-Categorize" at bounding box center [704, 282] width 108 height 20
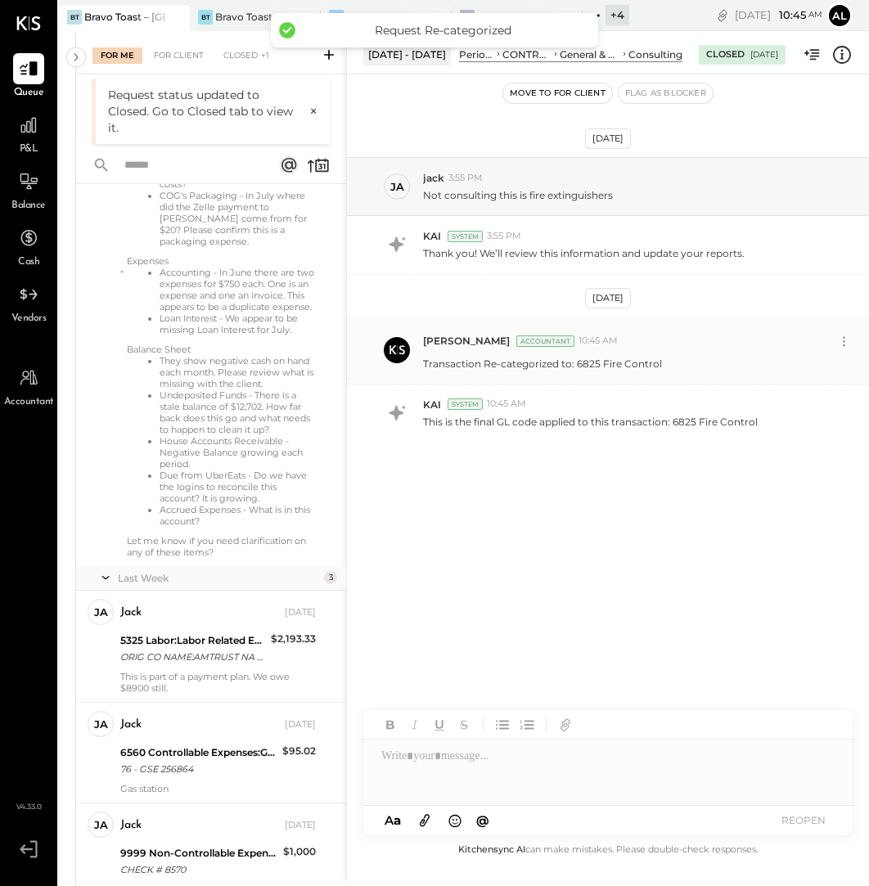
scroll to position [324, 0]
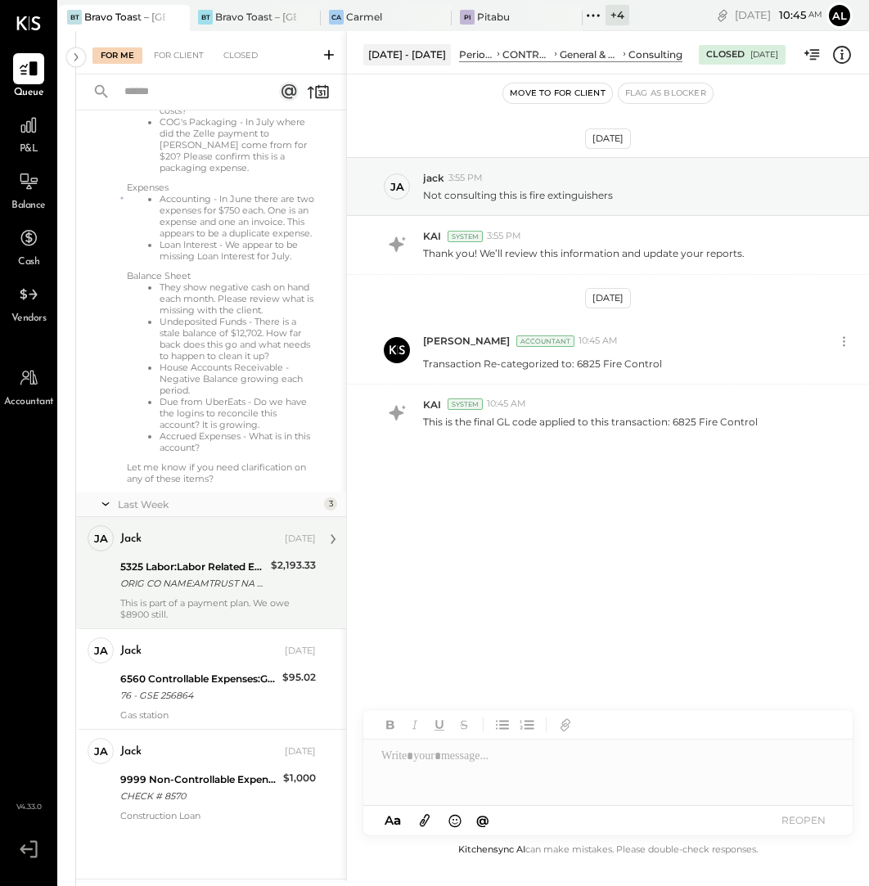
click at [192, 569] on div "5325 Labor:Labor Related Expenses:Workers Comp Insurance" at bounding box center [193, 567] width 146 height 16
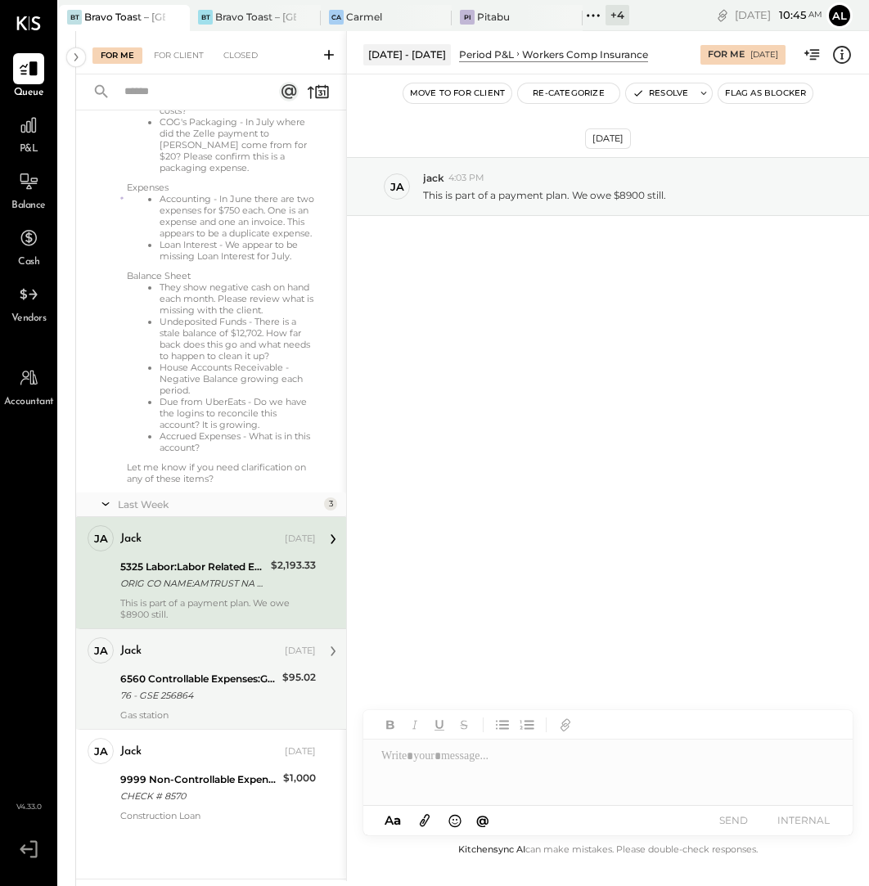
click at [211, 665] on div "jack [DATE]" at bounding box center [218, 651] width 196 height 28
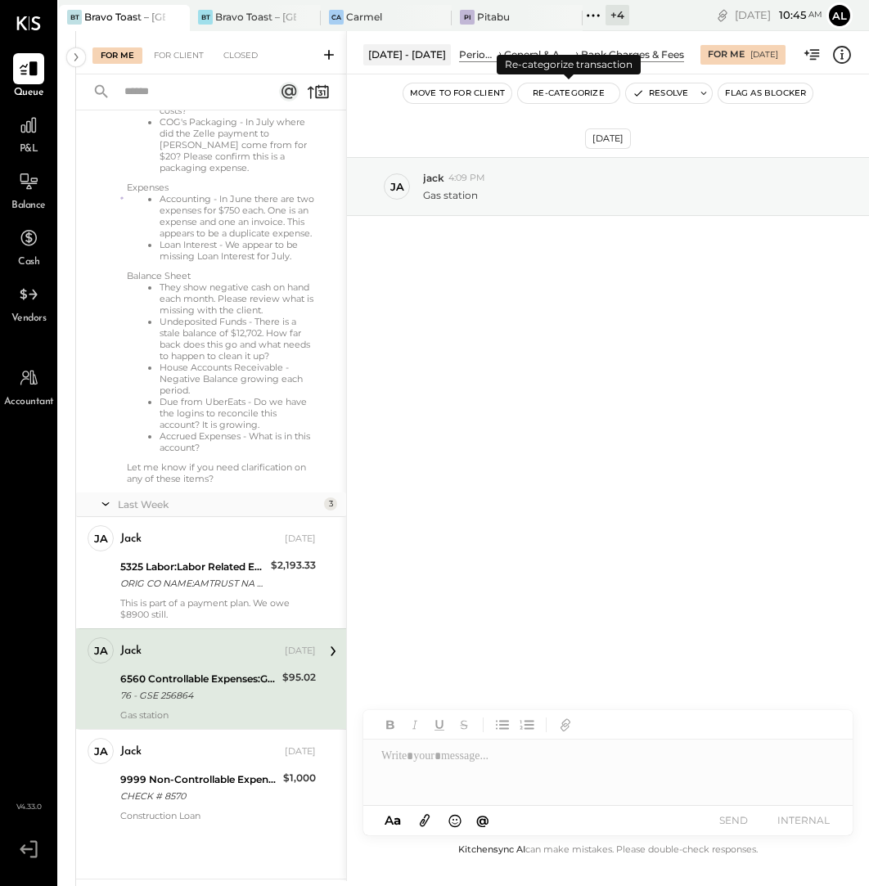
click at [592, 83] on button "Re-Categorize" at bounding box center [568, 93] width 101 height 20
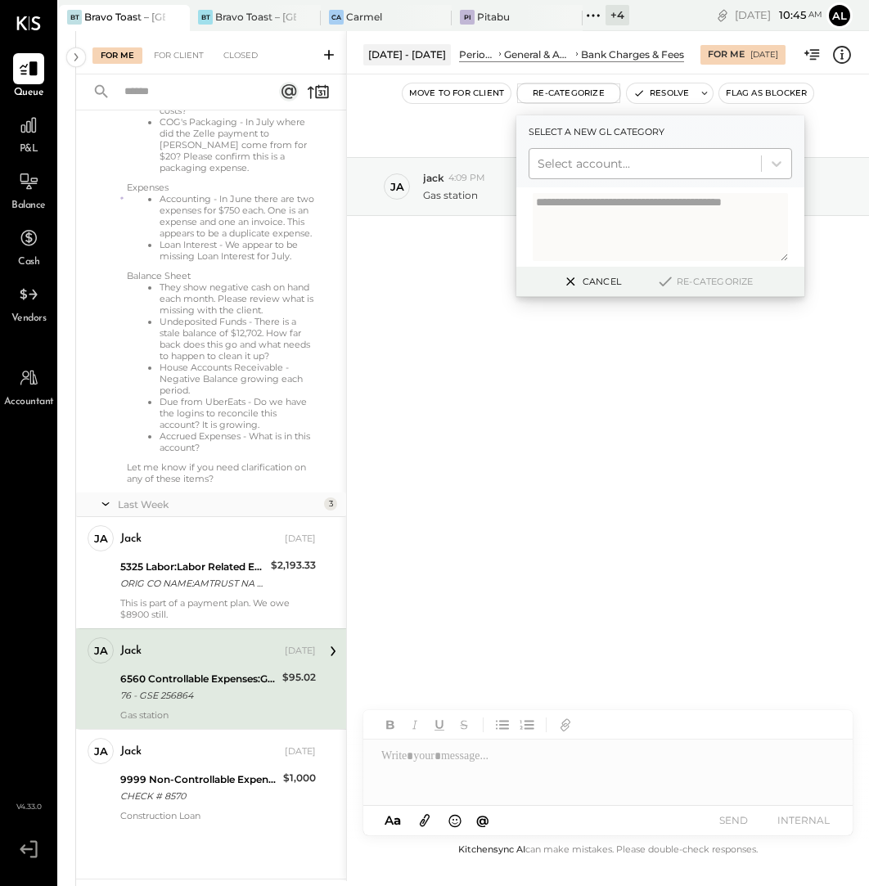
click at [617, 168] on div at bounding box center [645, 164] width 215 height 20
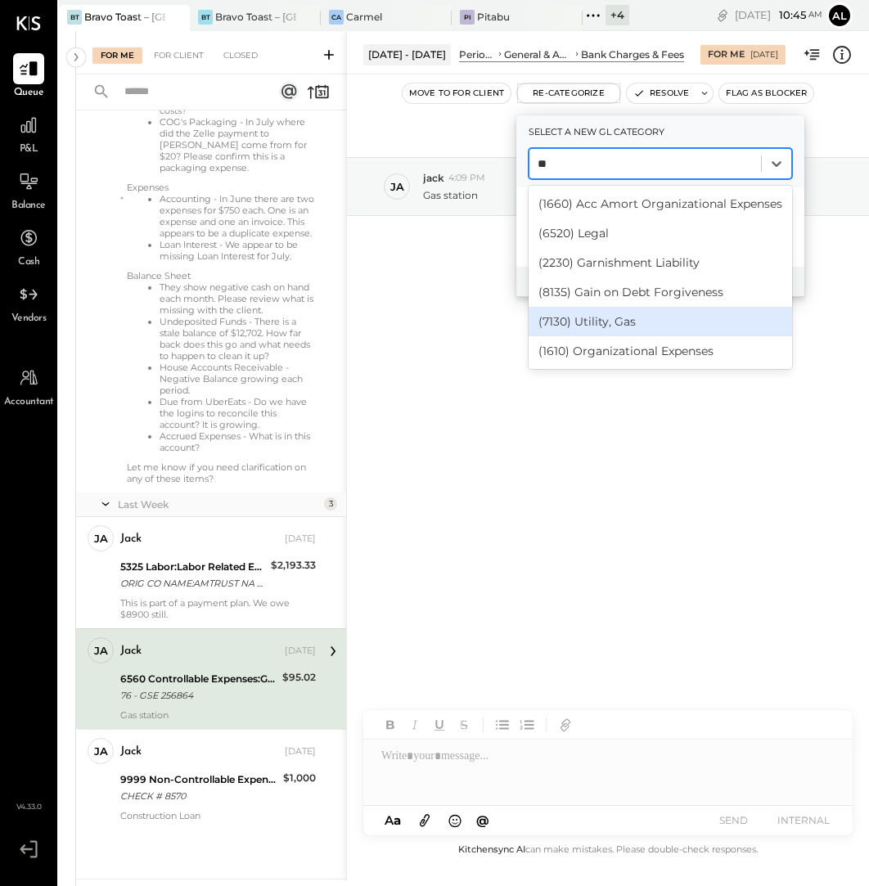
type input "*"
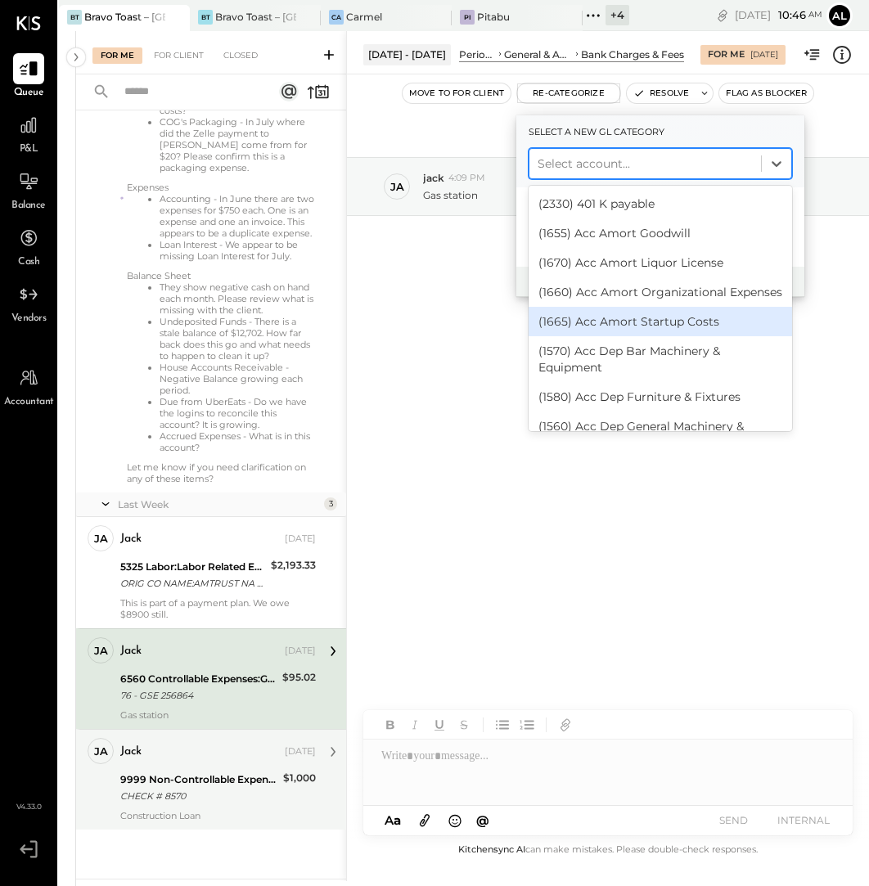
click at [213, 802] on div "CHECK # 8570" at bounding box center [199, 796] width 158 height 16
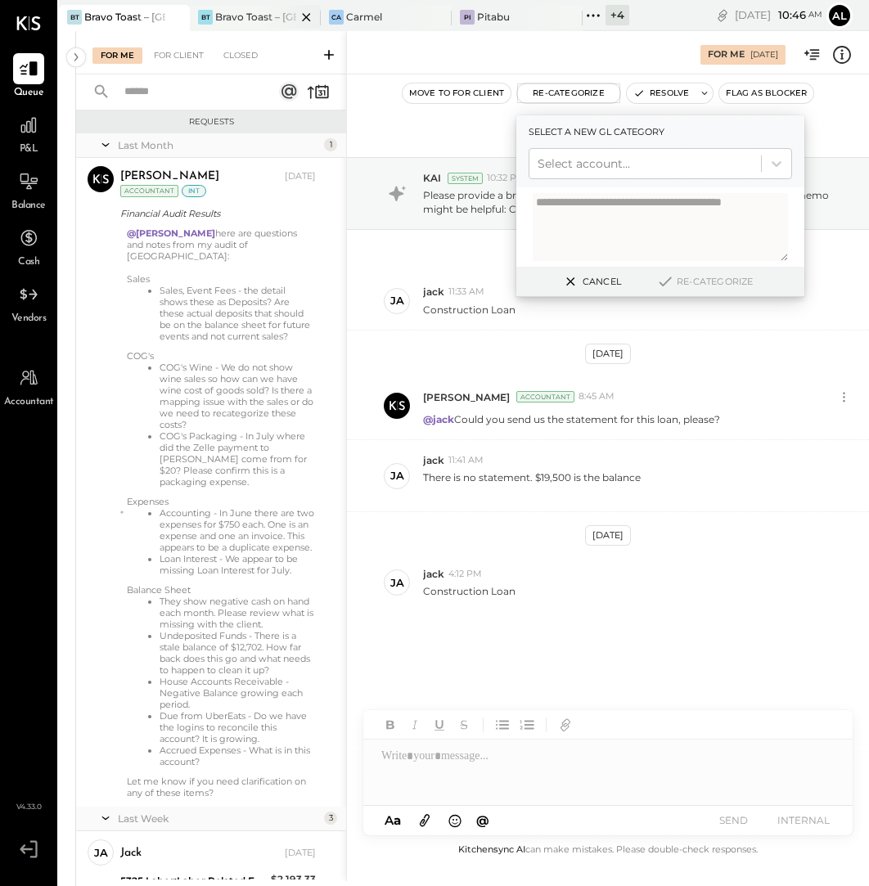
click at [281, 25] on div at bounding box center [291, 17] width 57 height 24
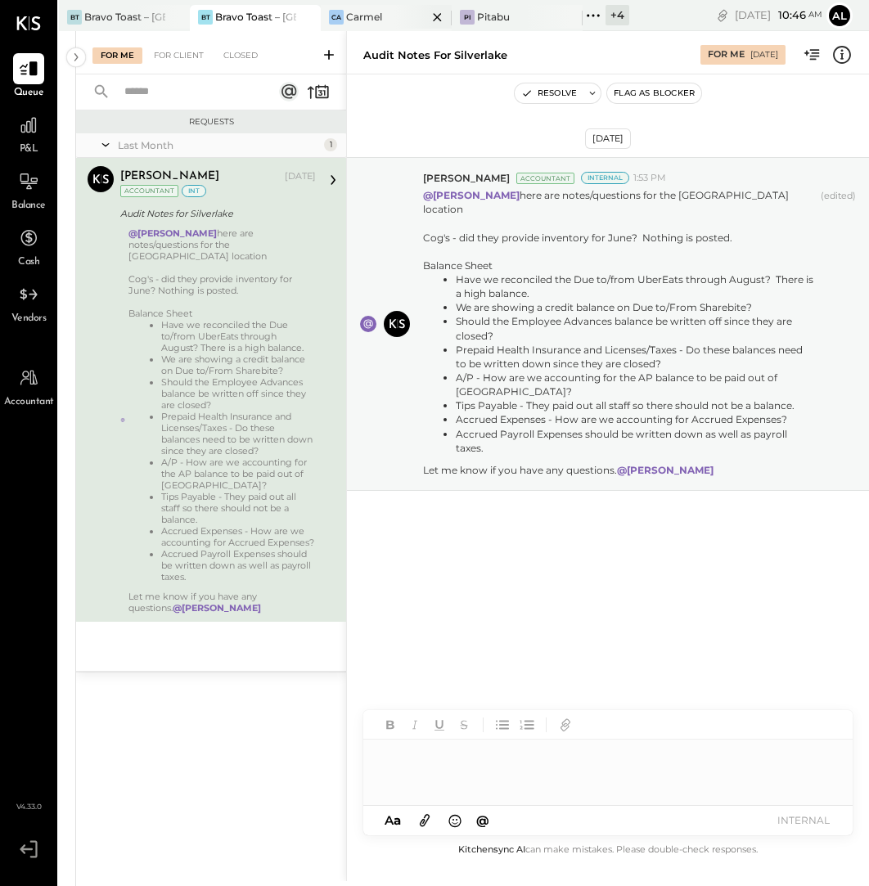
click at [370, 22] on div "Carmel" at bounding box center [364, 17] width 36 height 14
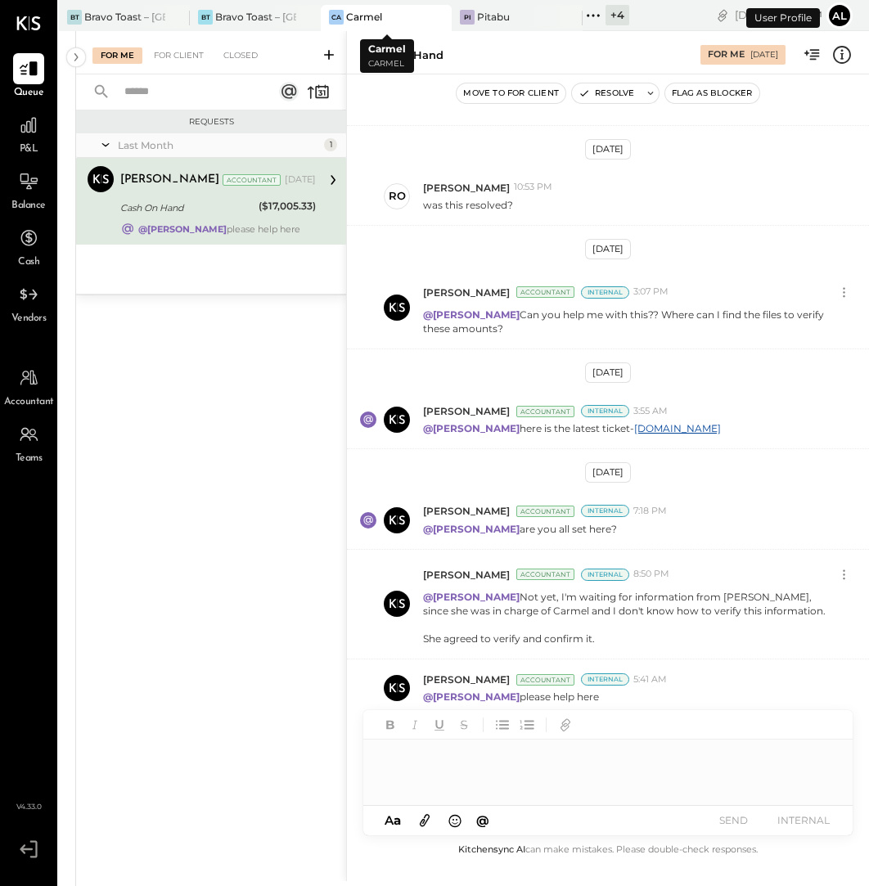
scroll to position [385, 0]
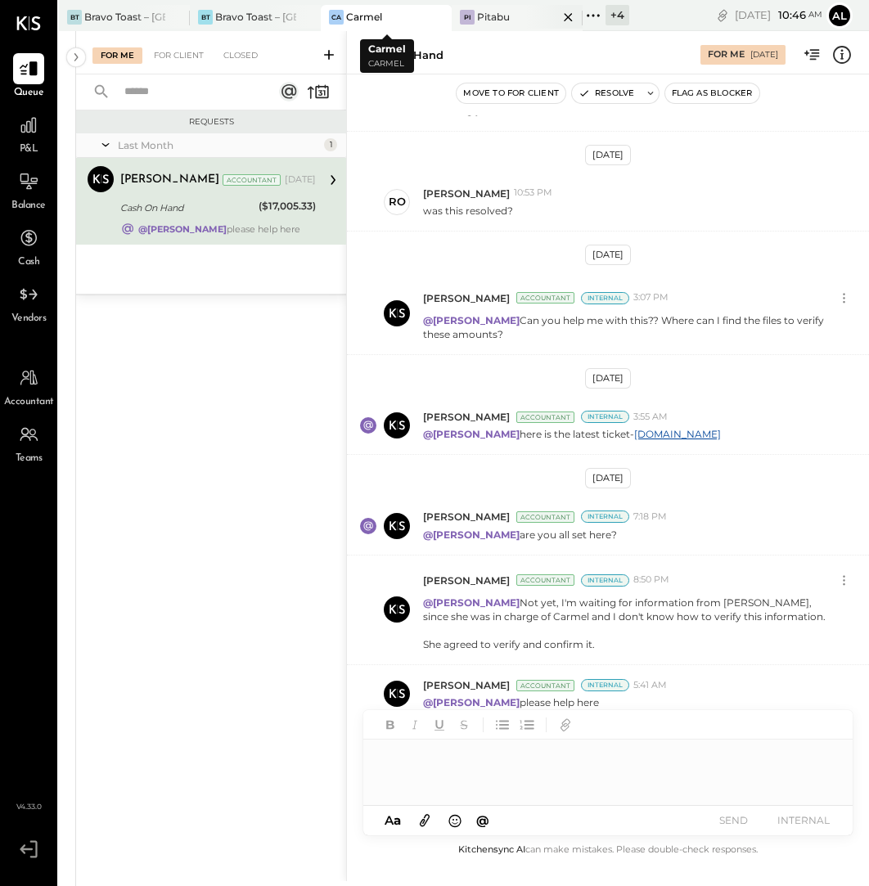
click at [508, 15] on div "Pitabu" at bounding box center [493, 17] width 33 height 14
